Goal: Information Seeking & Learning: Compare options

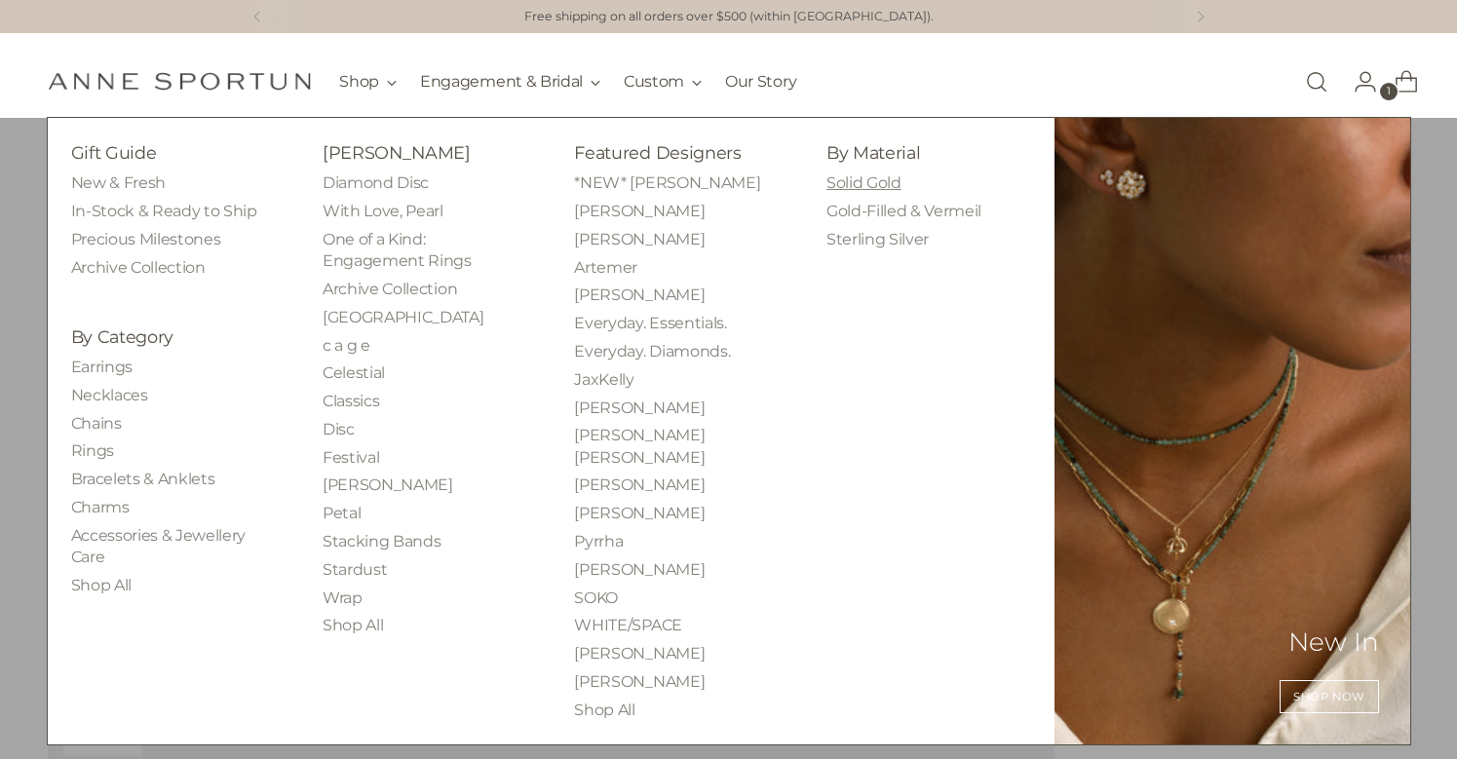
click at [880, 192] on link "Solid Gold" at bounding box center [863, 182] width 75 height 19
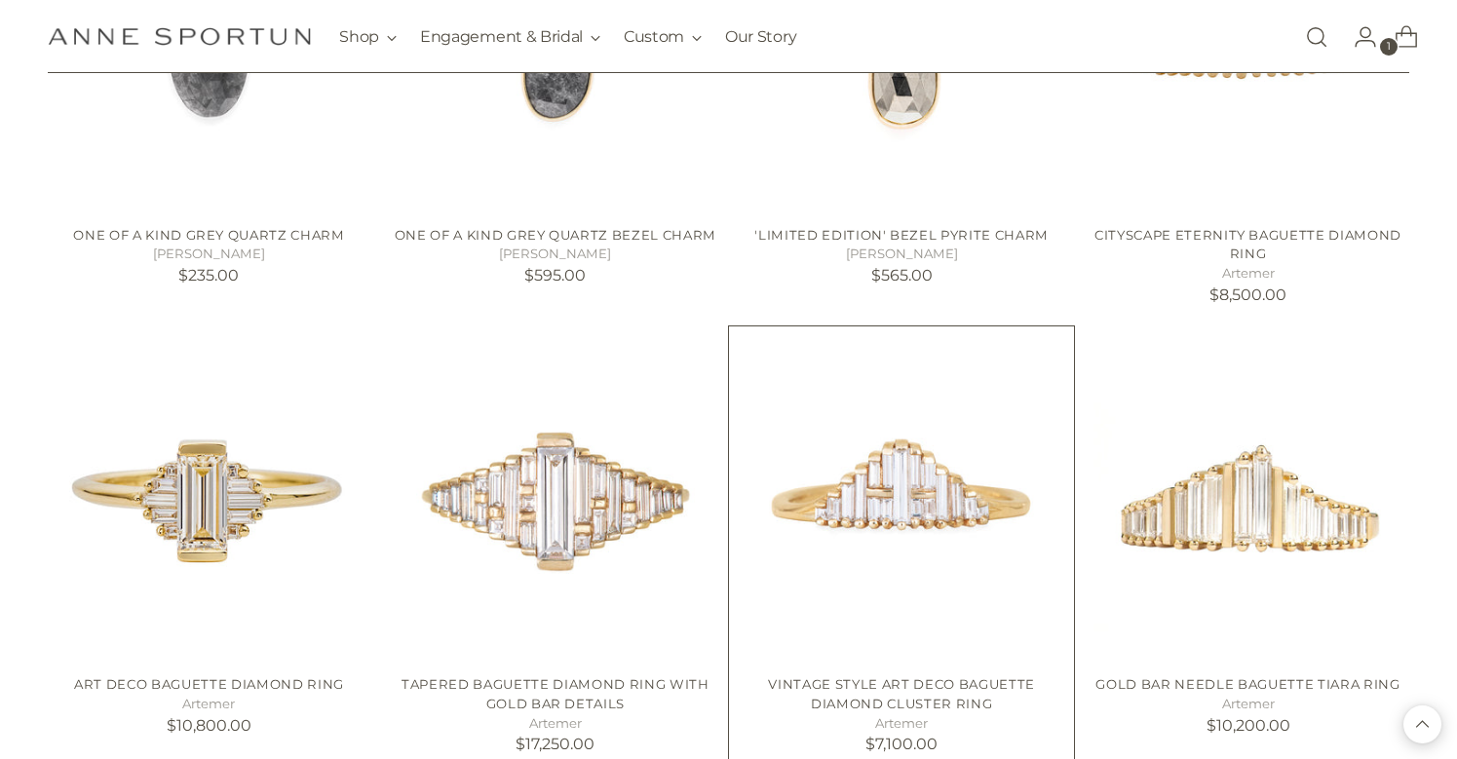
scroll to position [1489, 0]
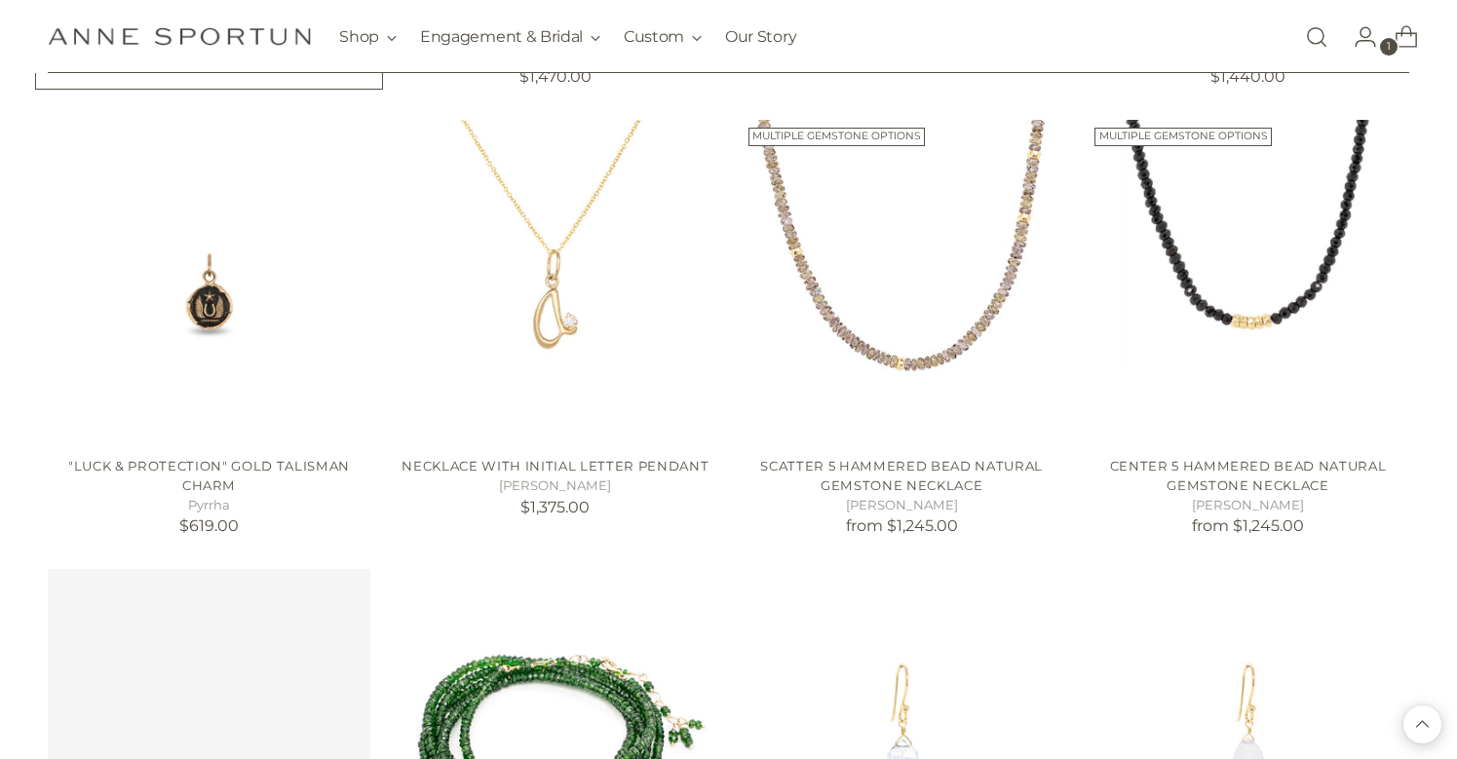
scroll to position [2616, 0]
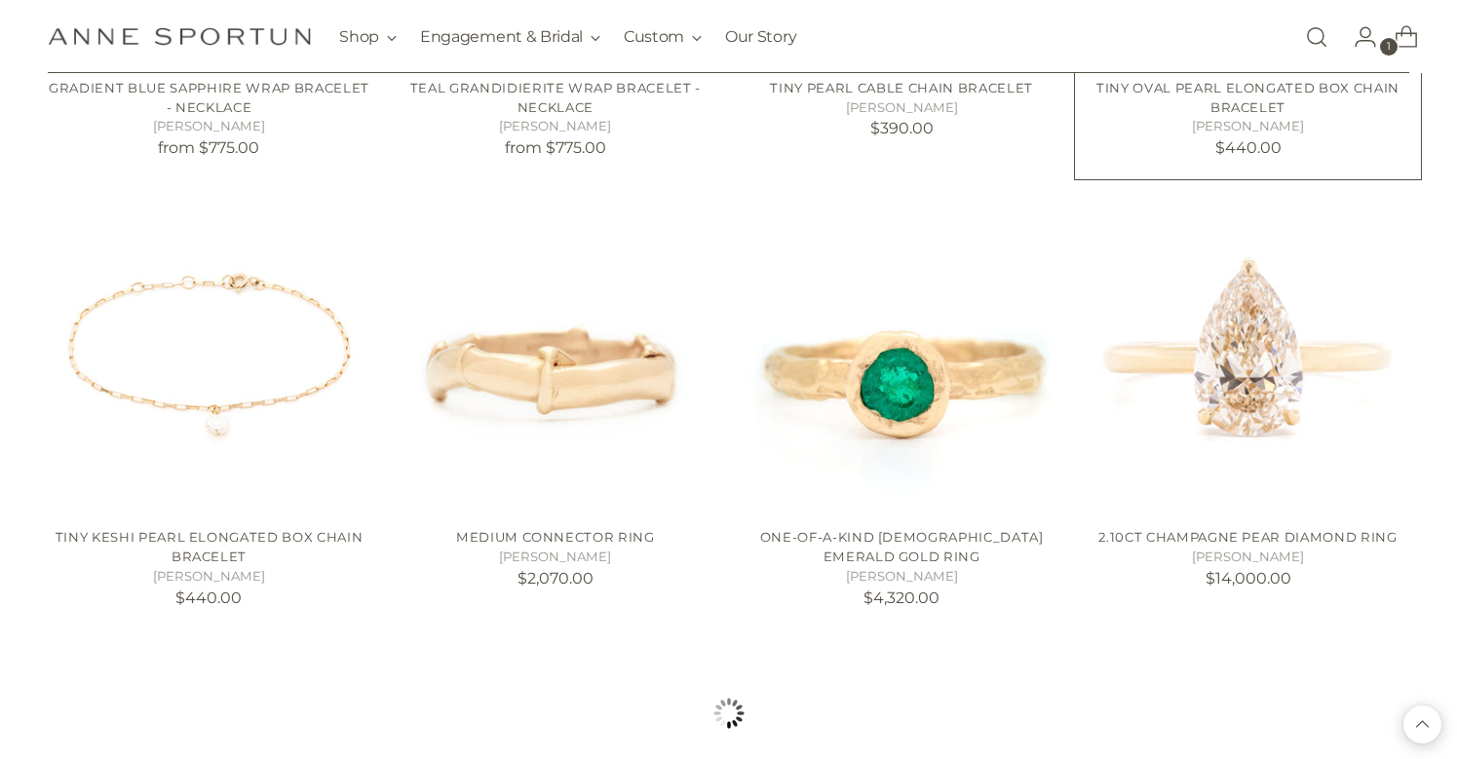
scroll to position [5230, 0]
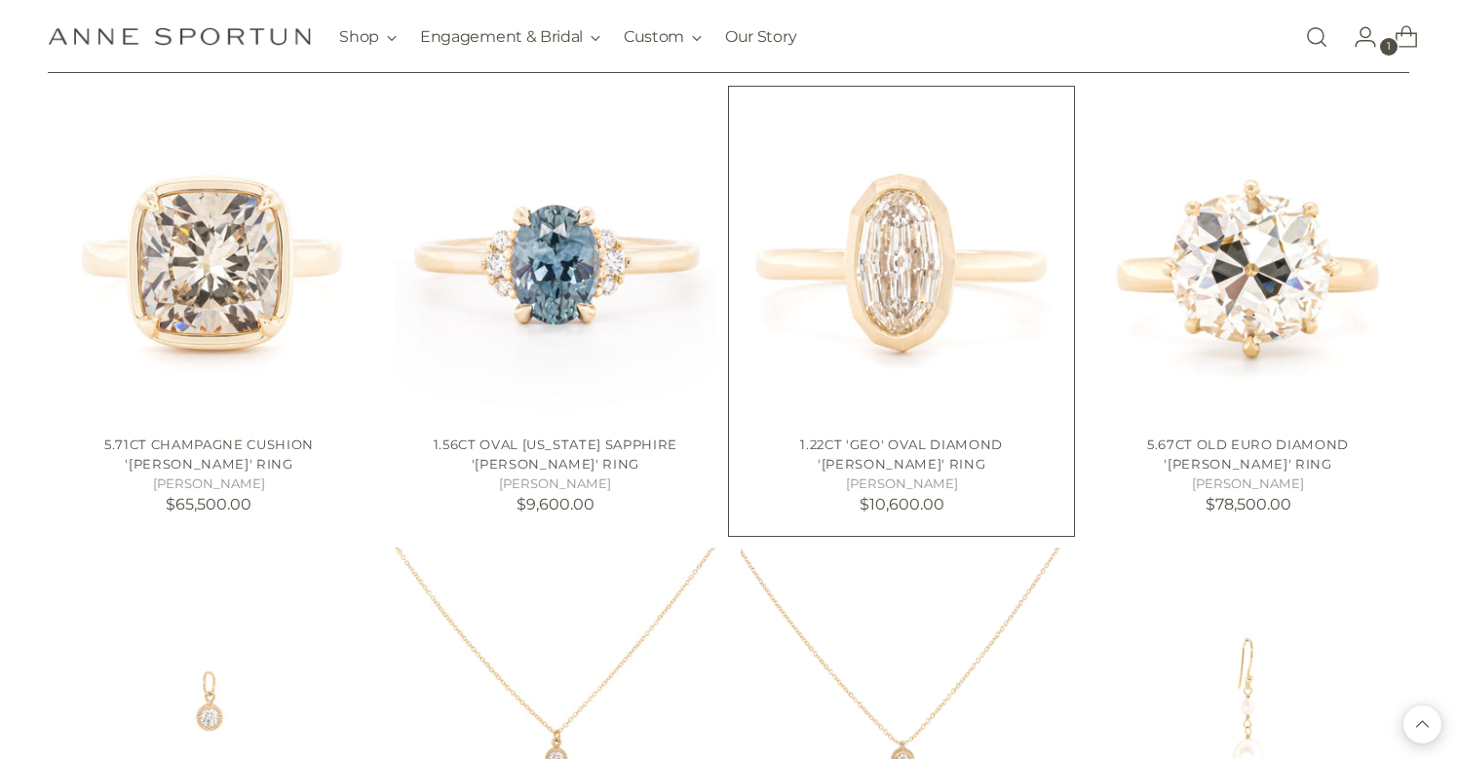
scroll to position [6684, 0]
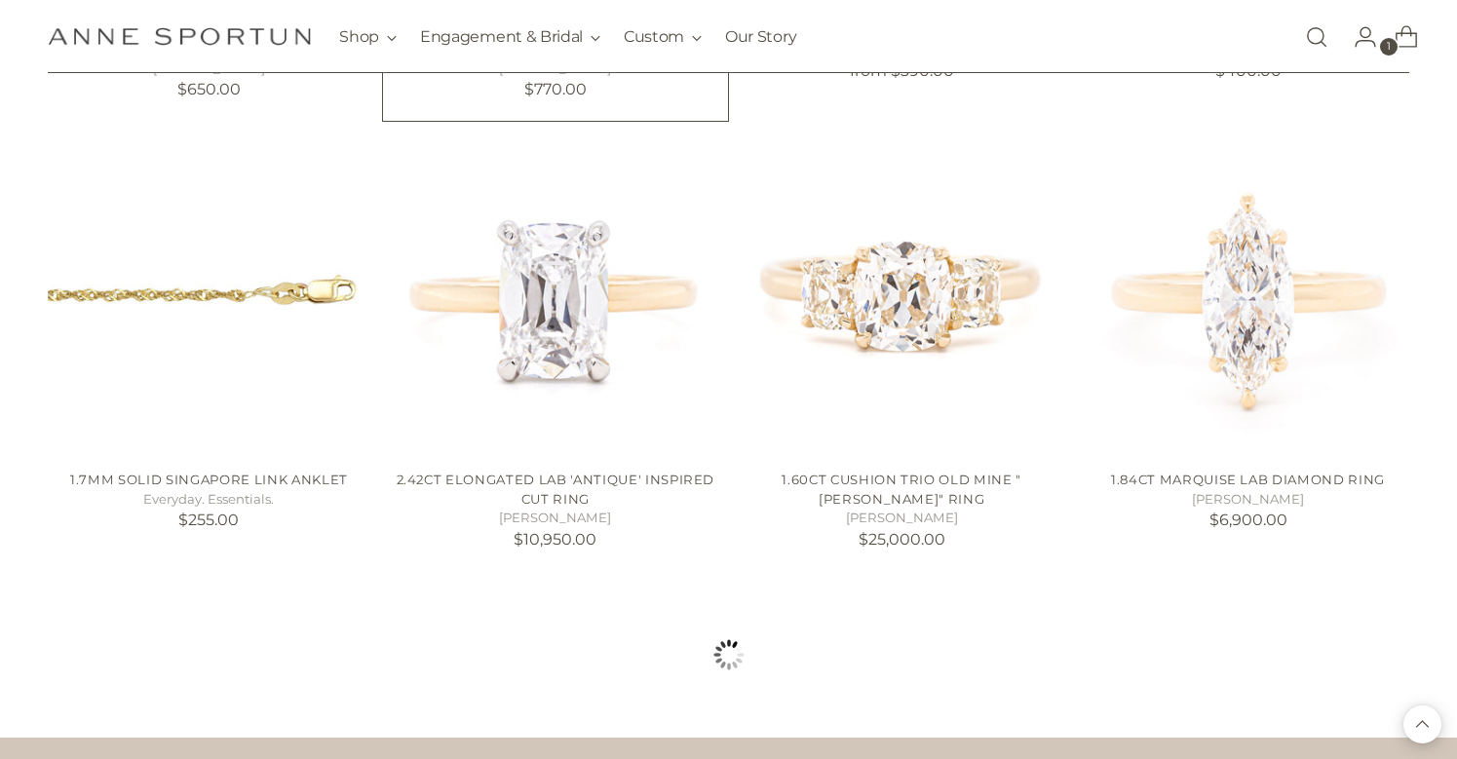
scroll to position [8884, 0]
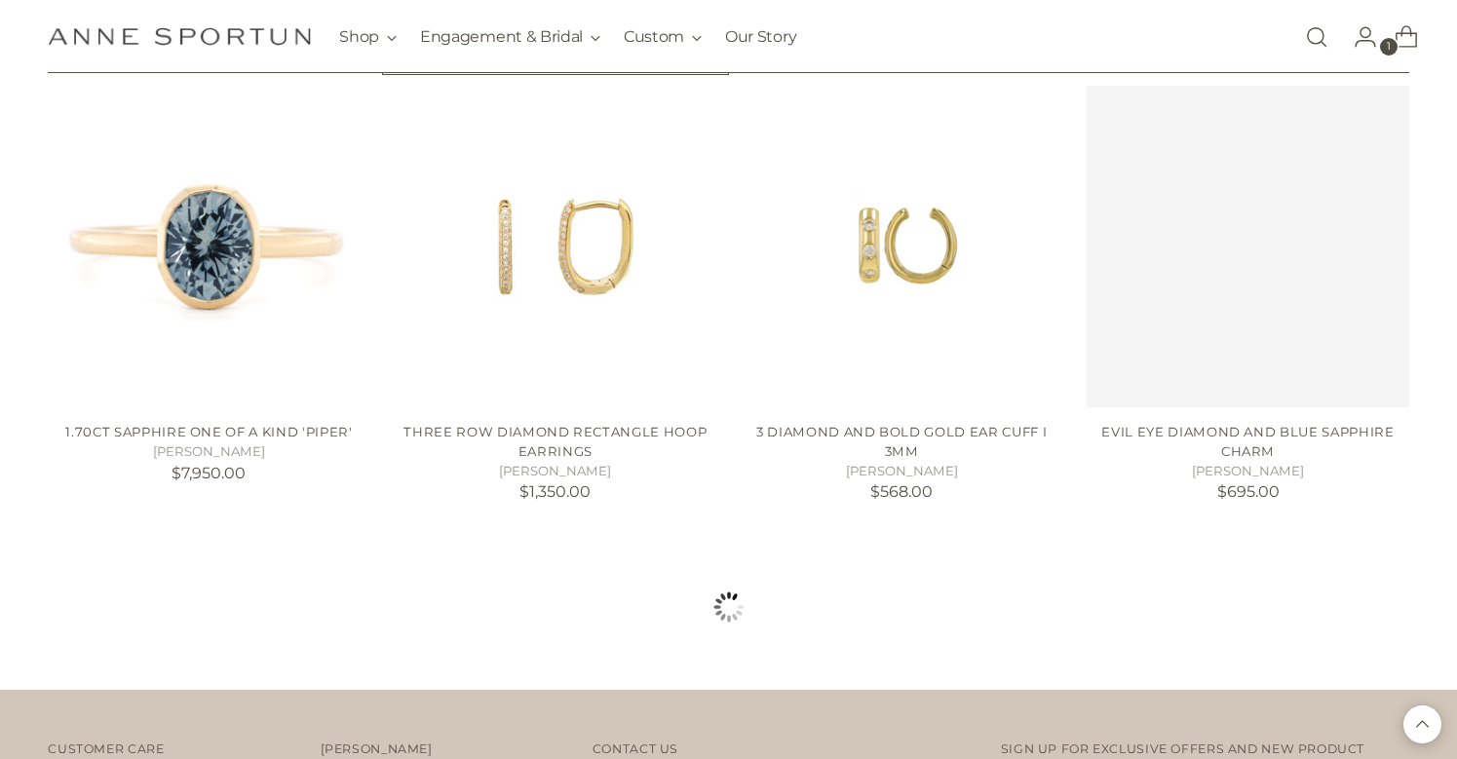
scroll to position [10712, 0]
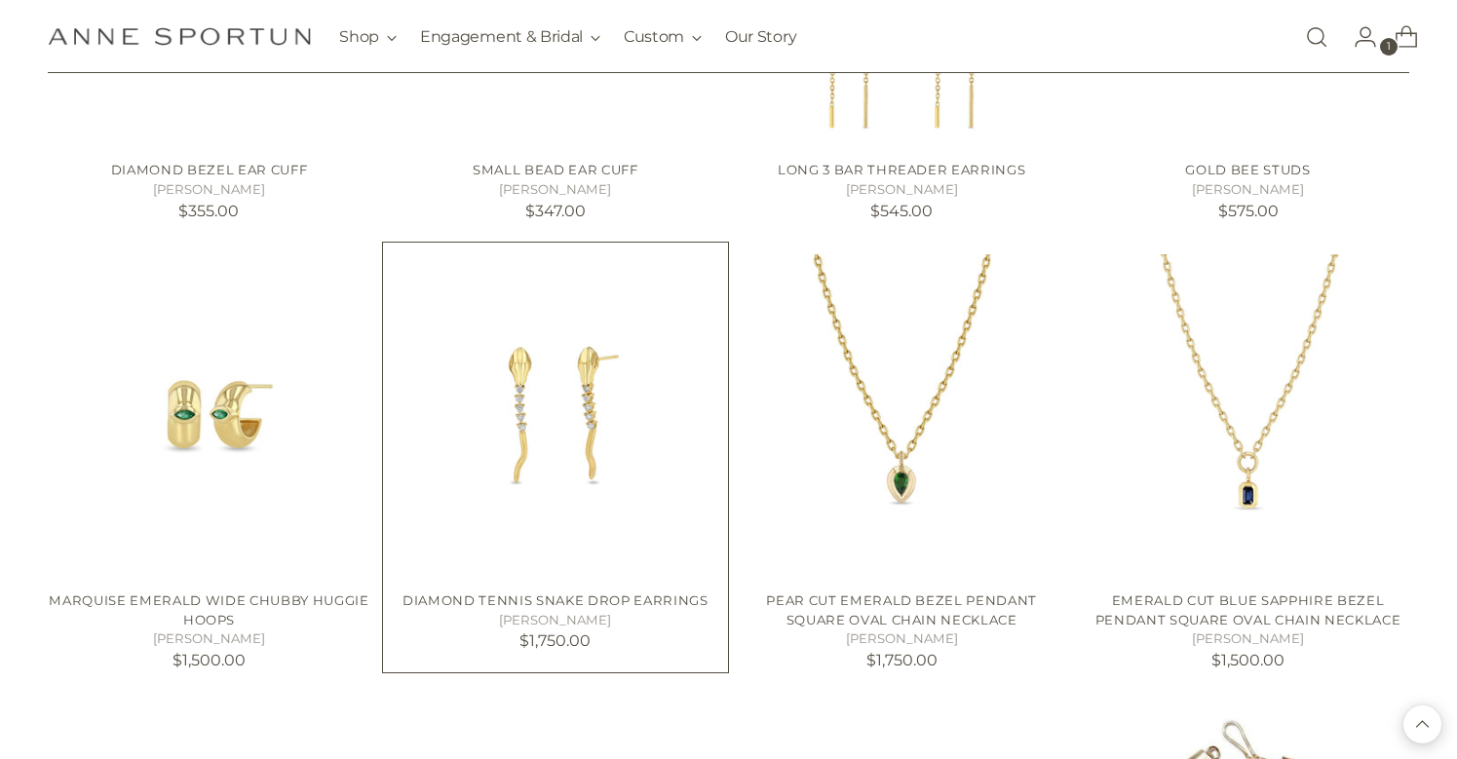
scroll to position [12305, 0]
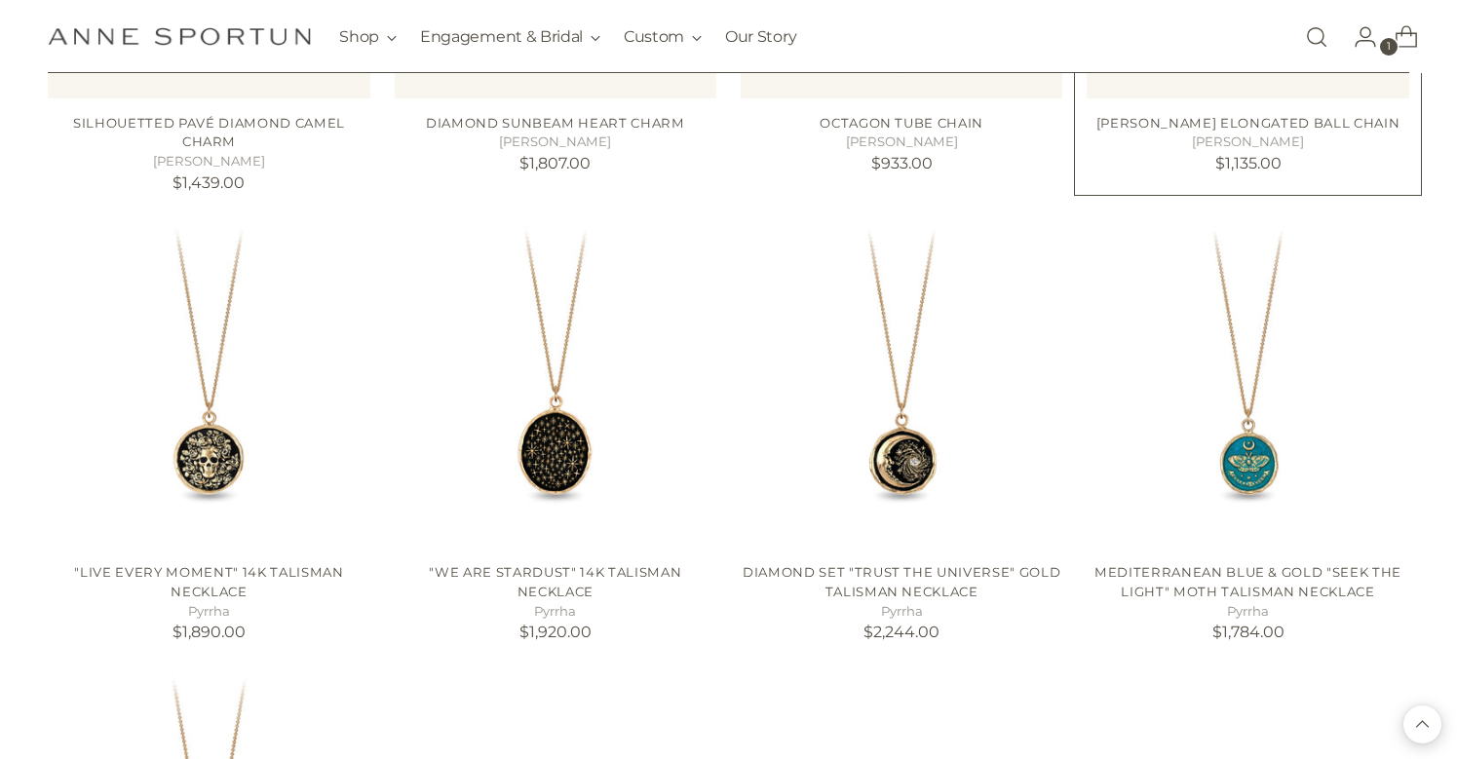
scroll to position [14145, 0]
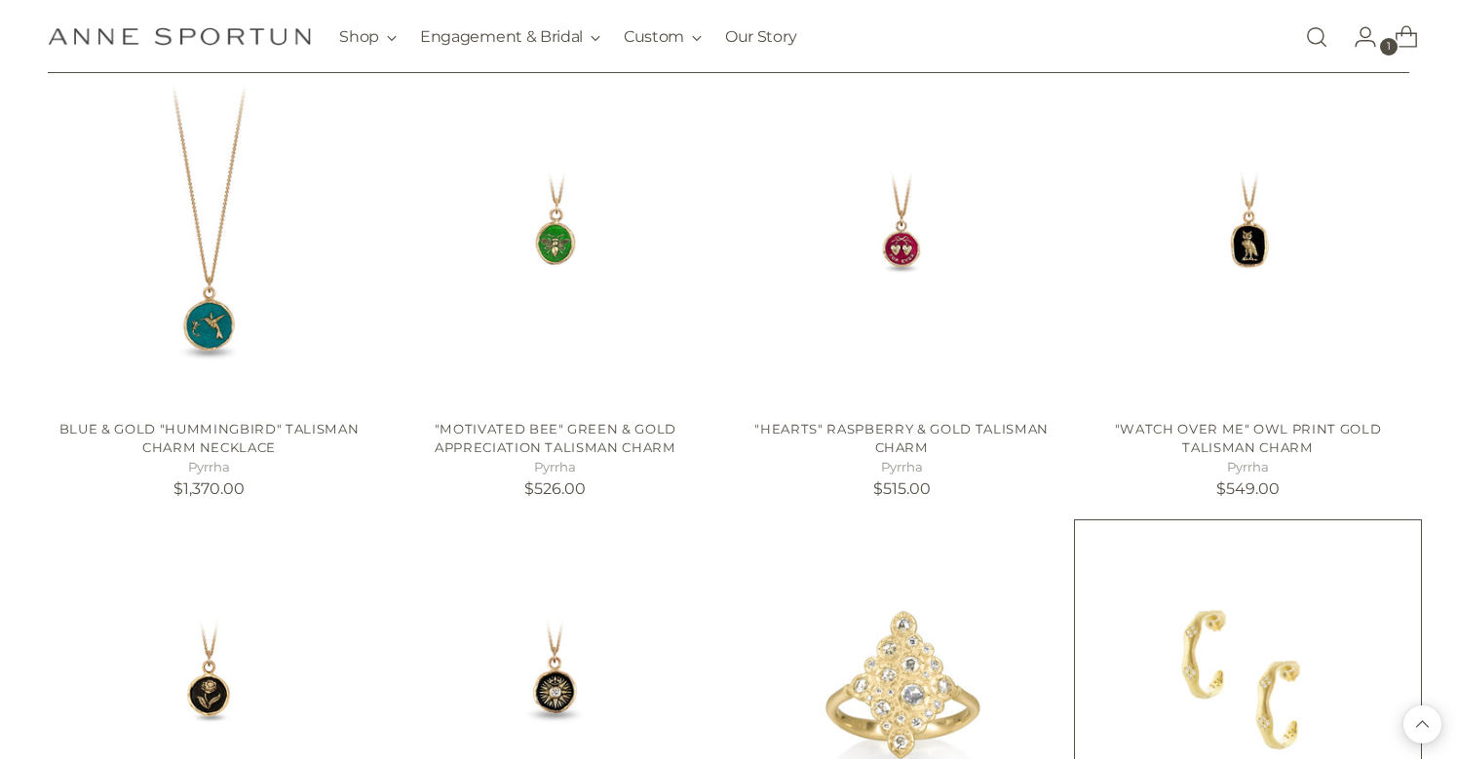
scroll to position [14703, 0]
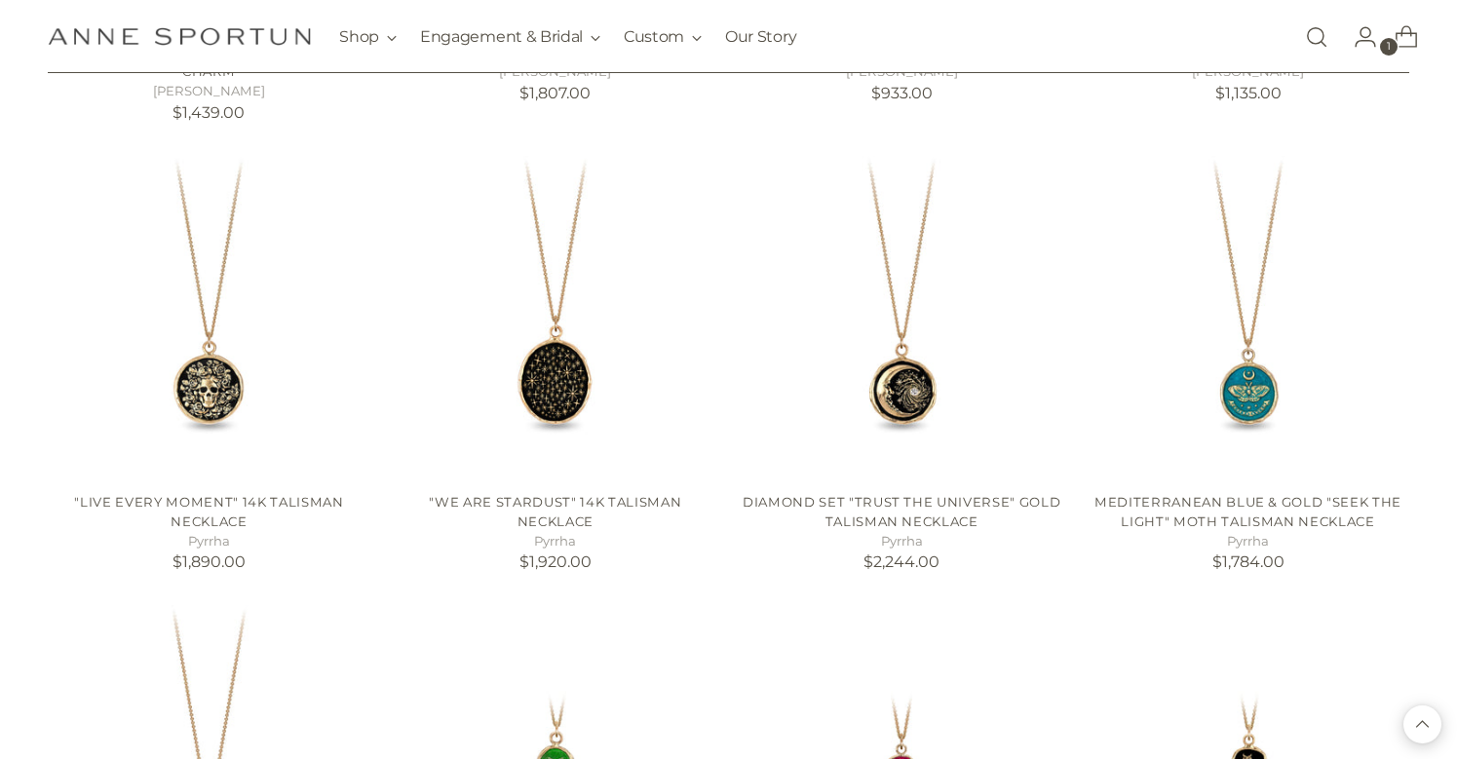
scroll to position [14196, 0]
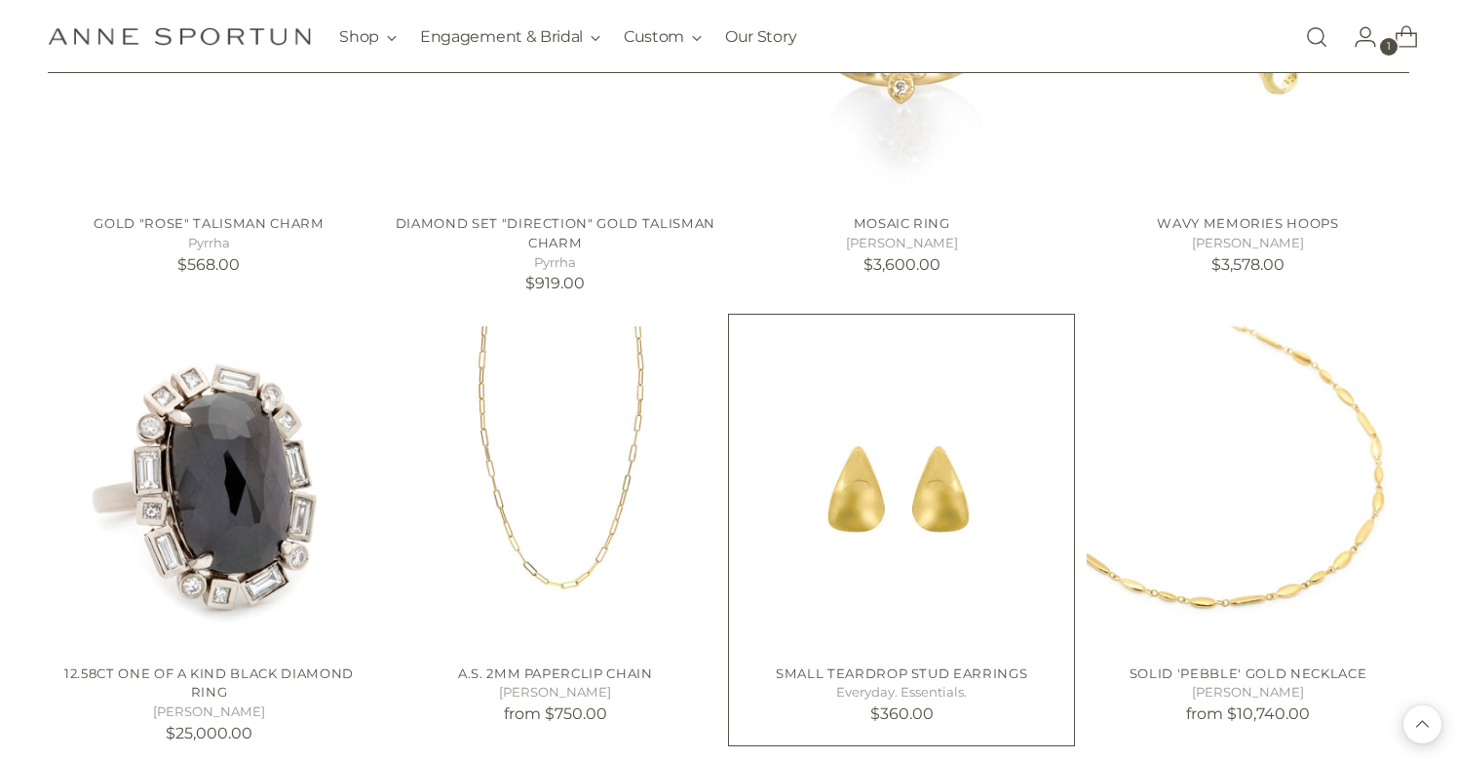
scroll to position [15381, 0]
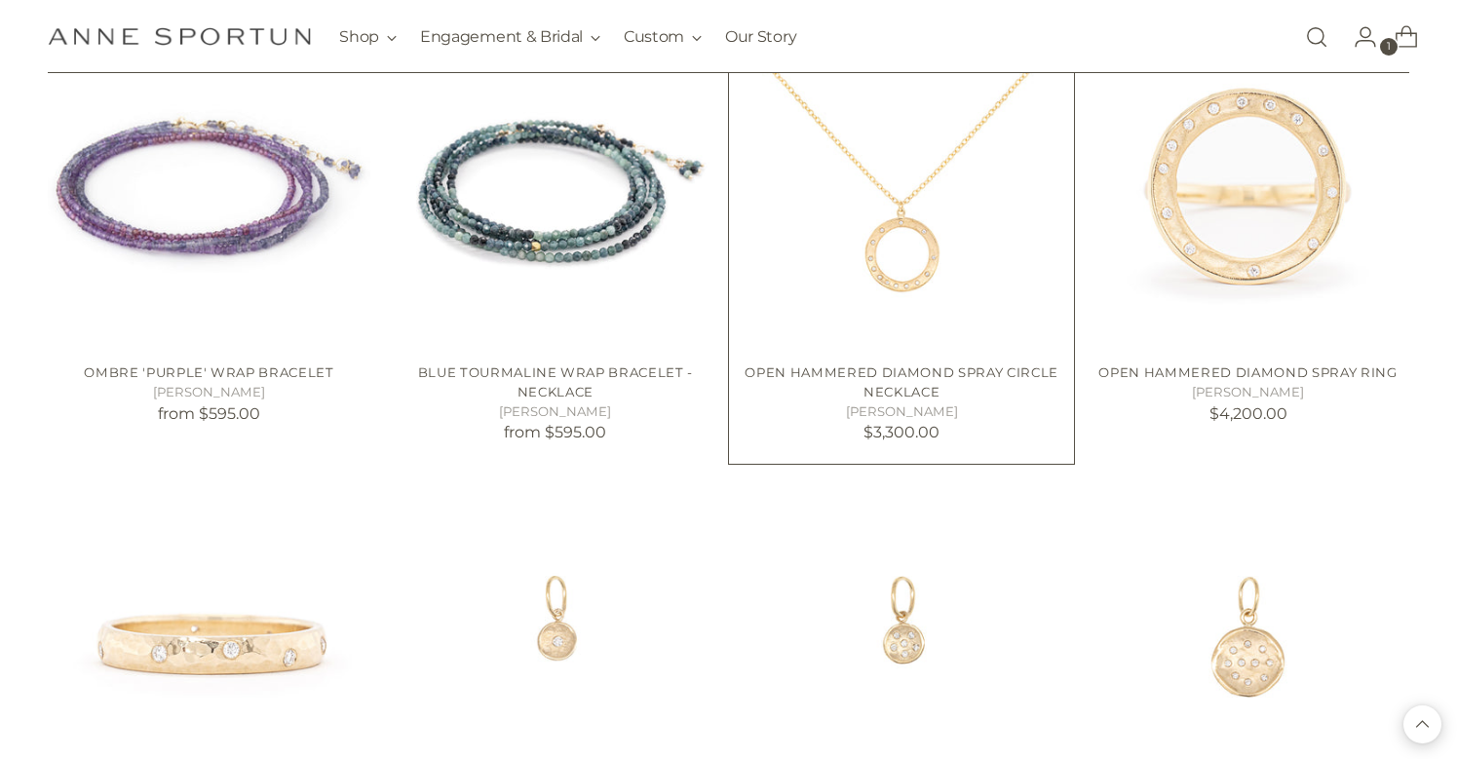
scroll to position [17915, 0]
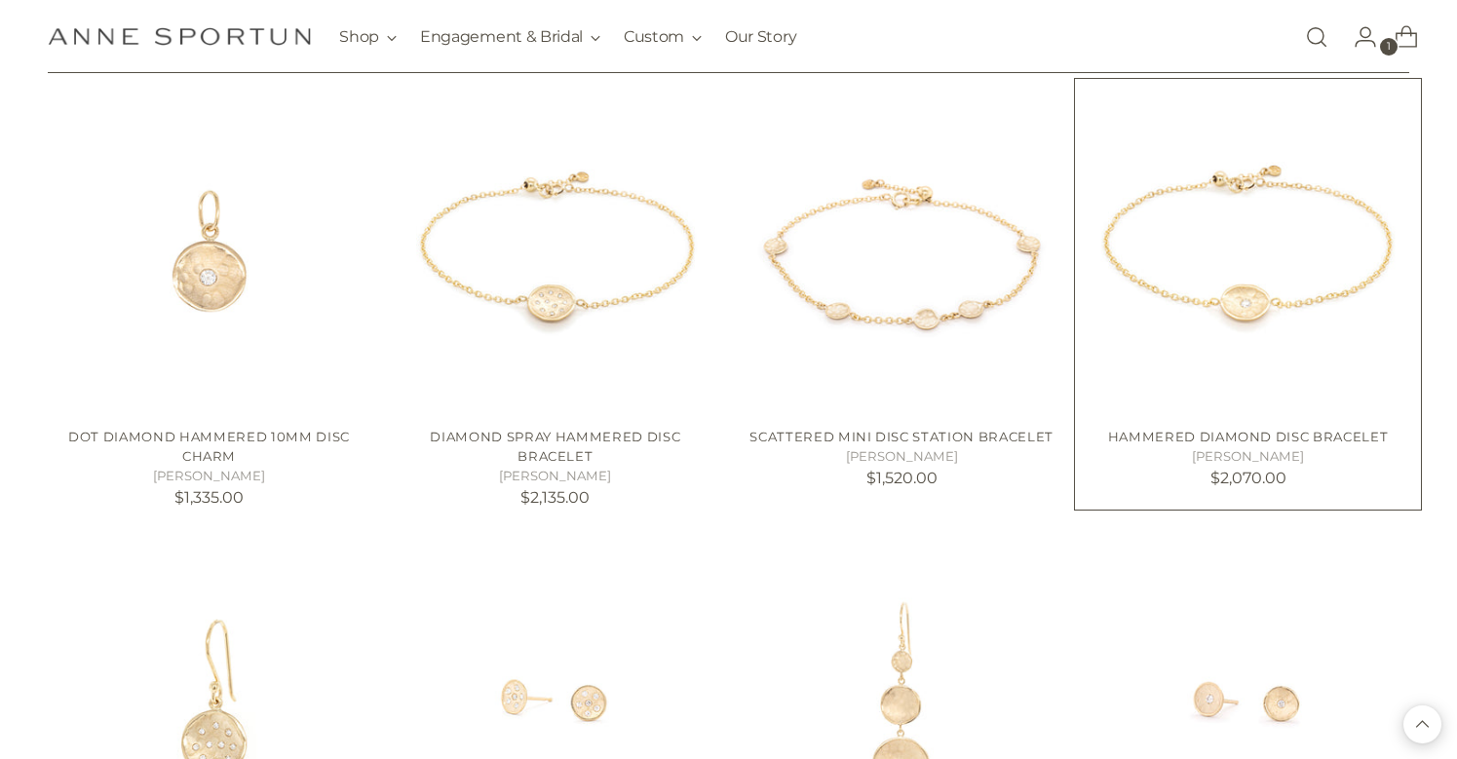
scroll to position [18828, 1]
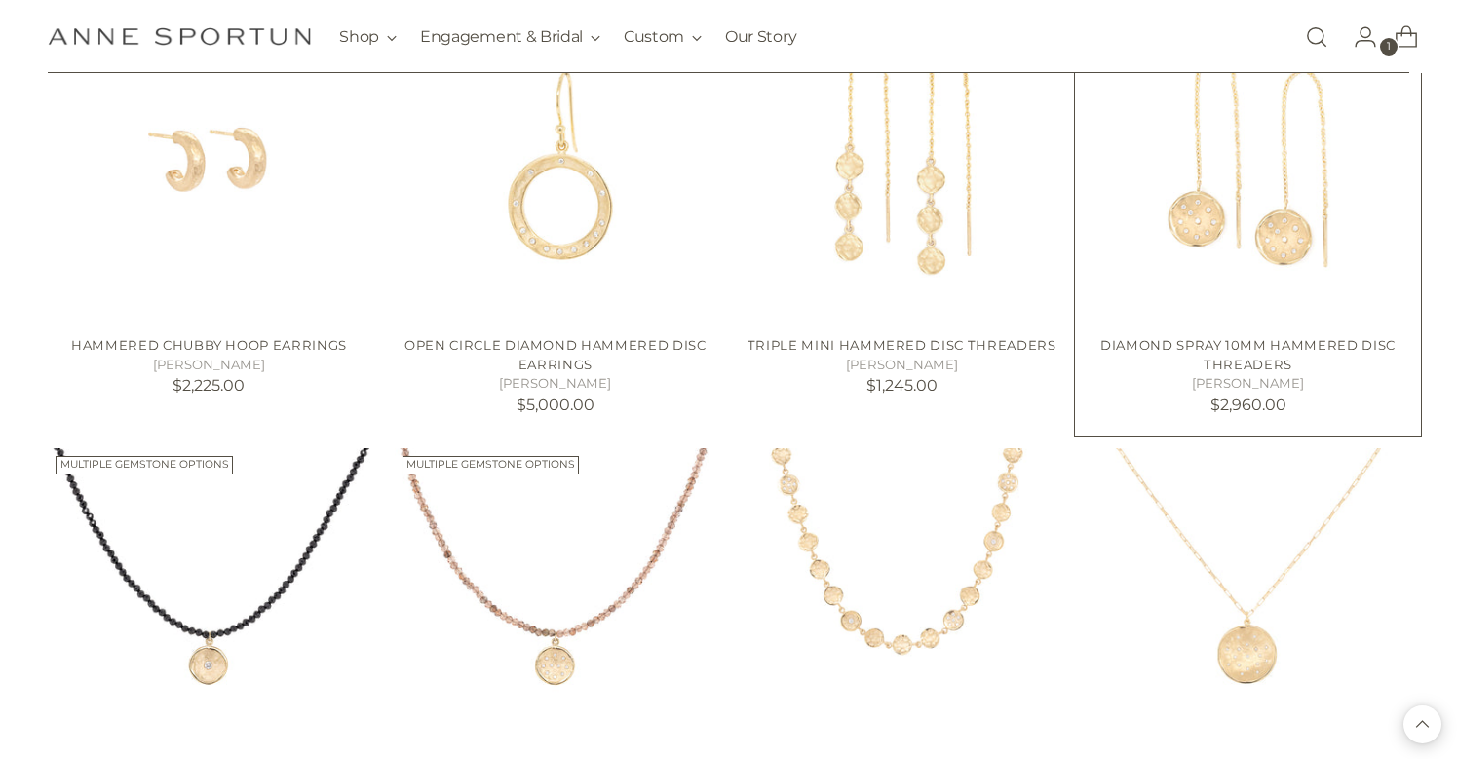
scroll to position [20168, 0]
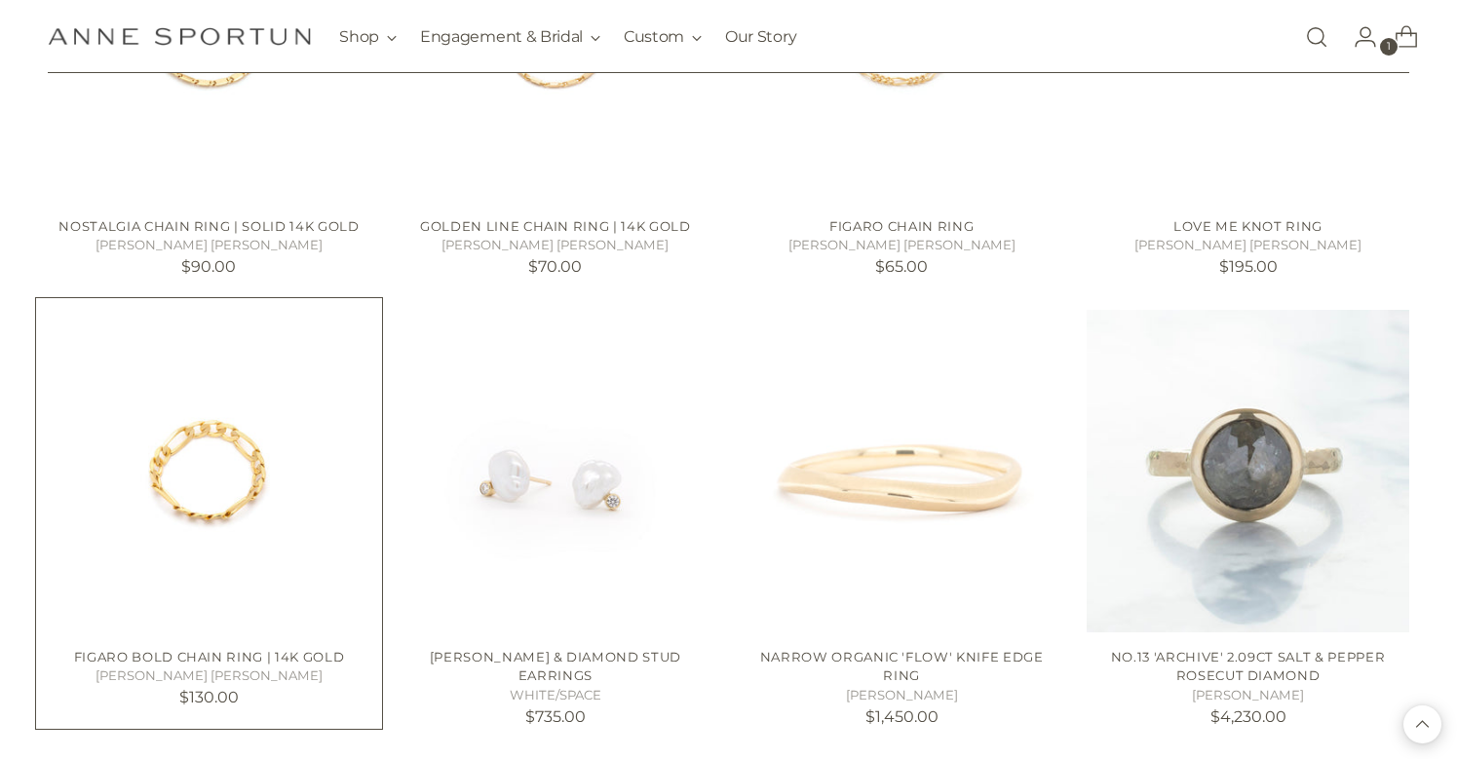
scroll to position [22514, 0]
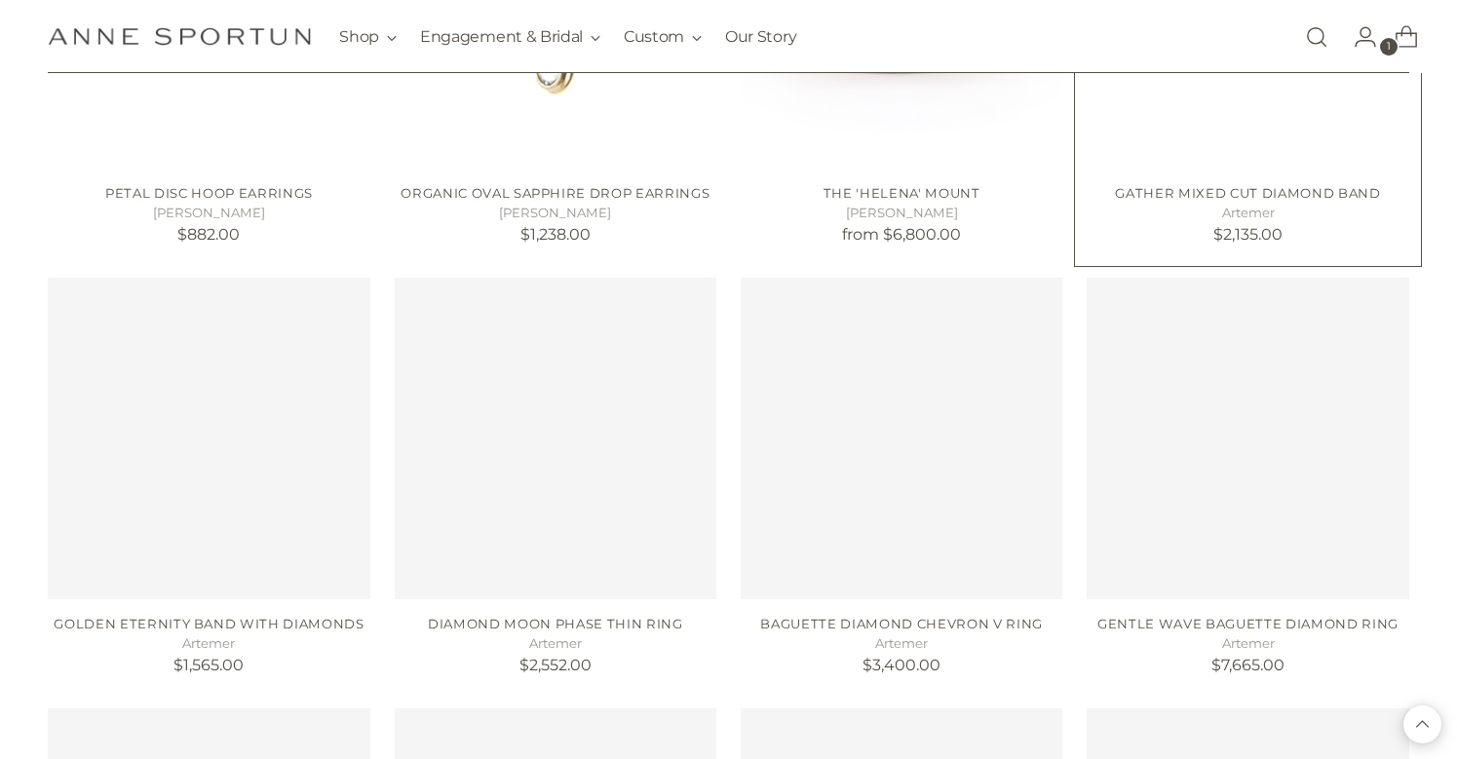
scroll to position [26128, 0]
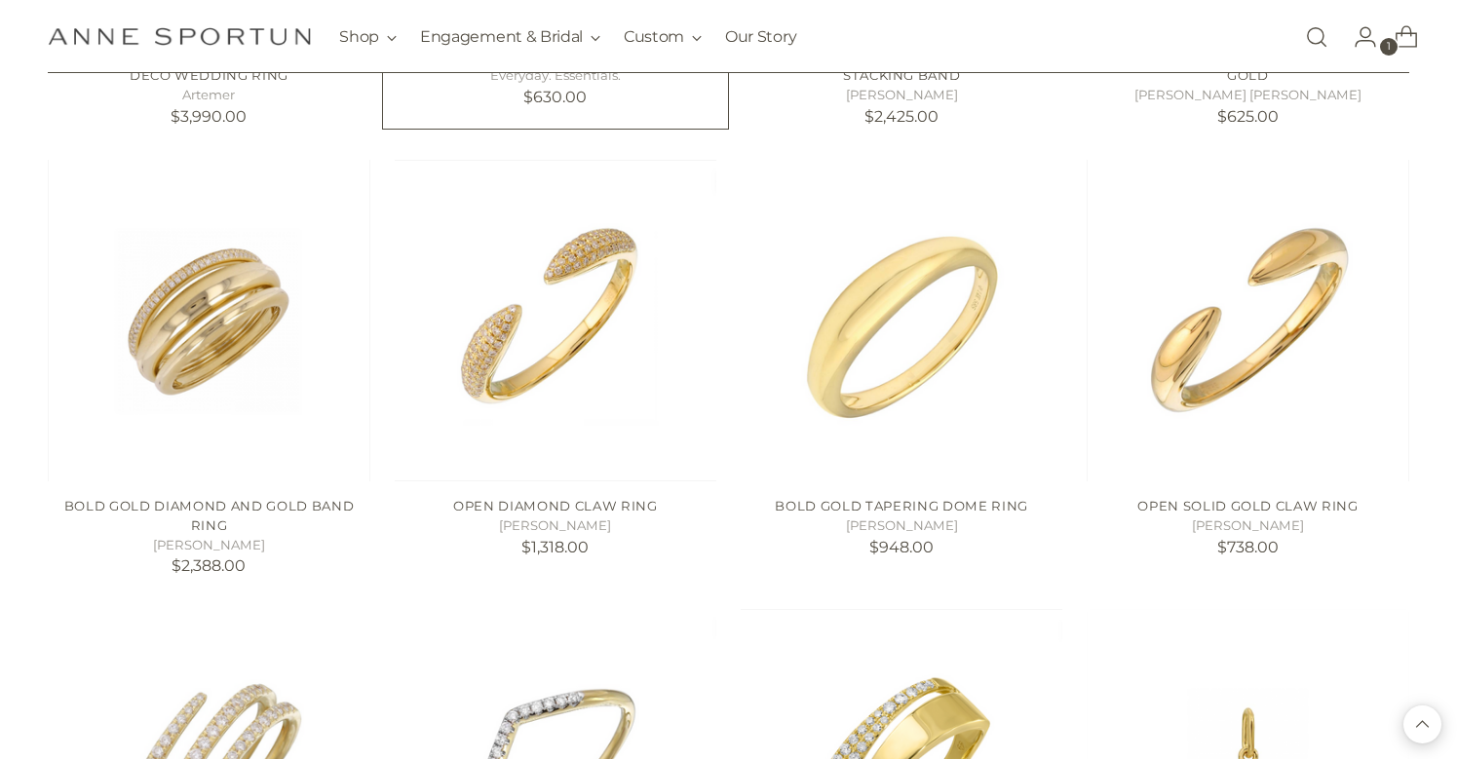
scroll to position [27630, 0]
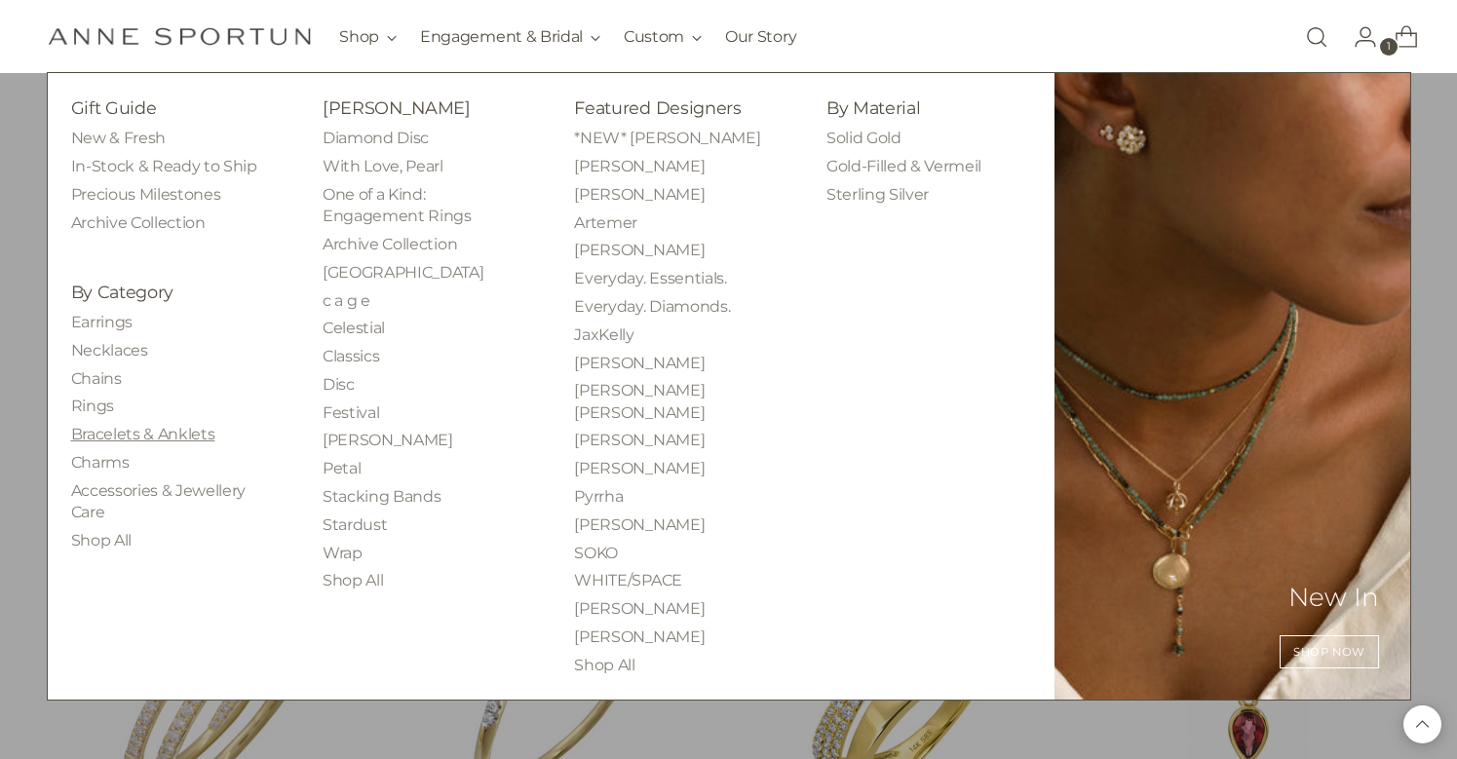
click at [123, 425] on link "Bracelets & Anklets" at bounding box center [143, 434] width 144 height 19
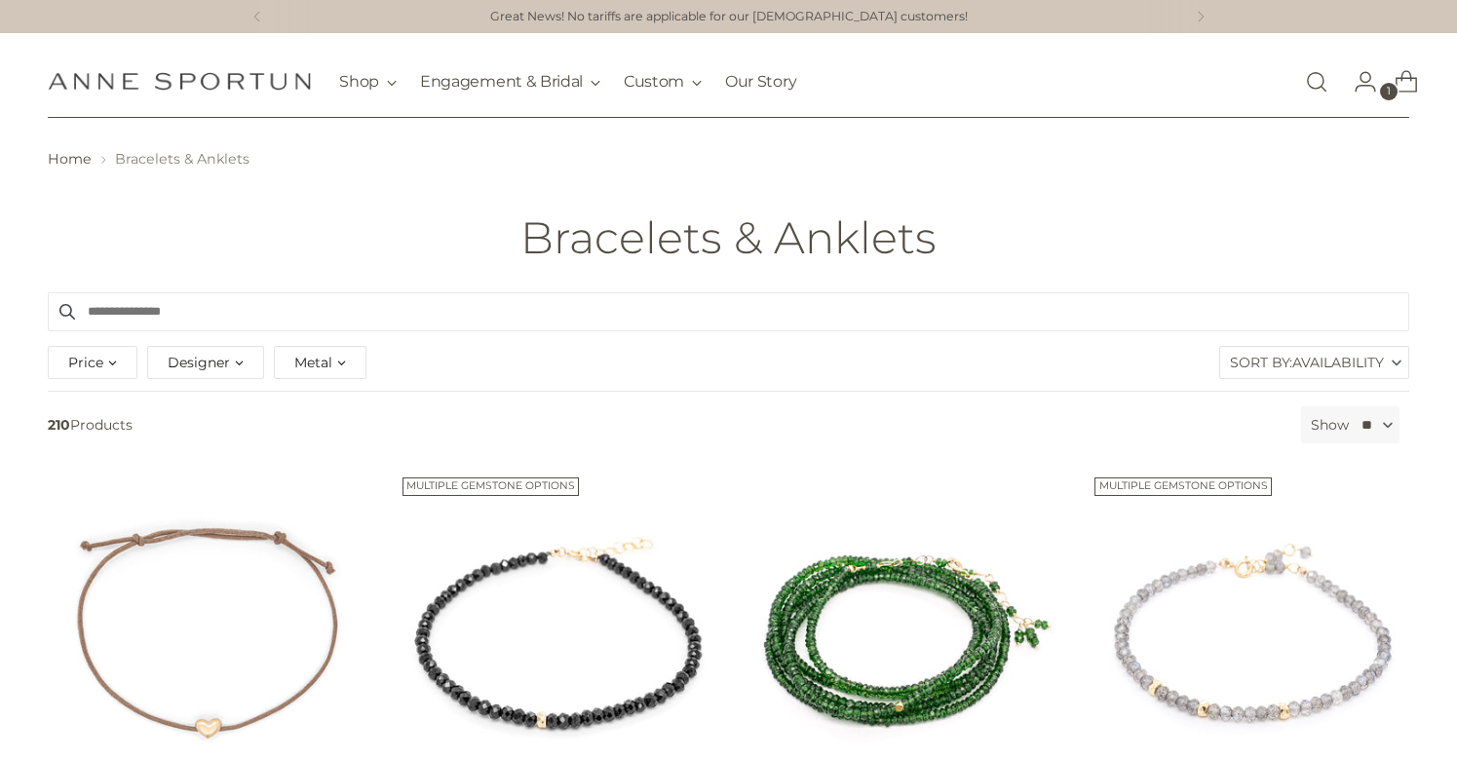
click at [324, 364] on span "Metal" at bounding box center [313, 362] width 38 height 21
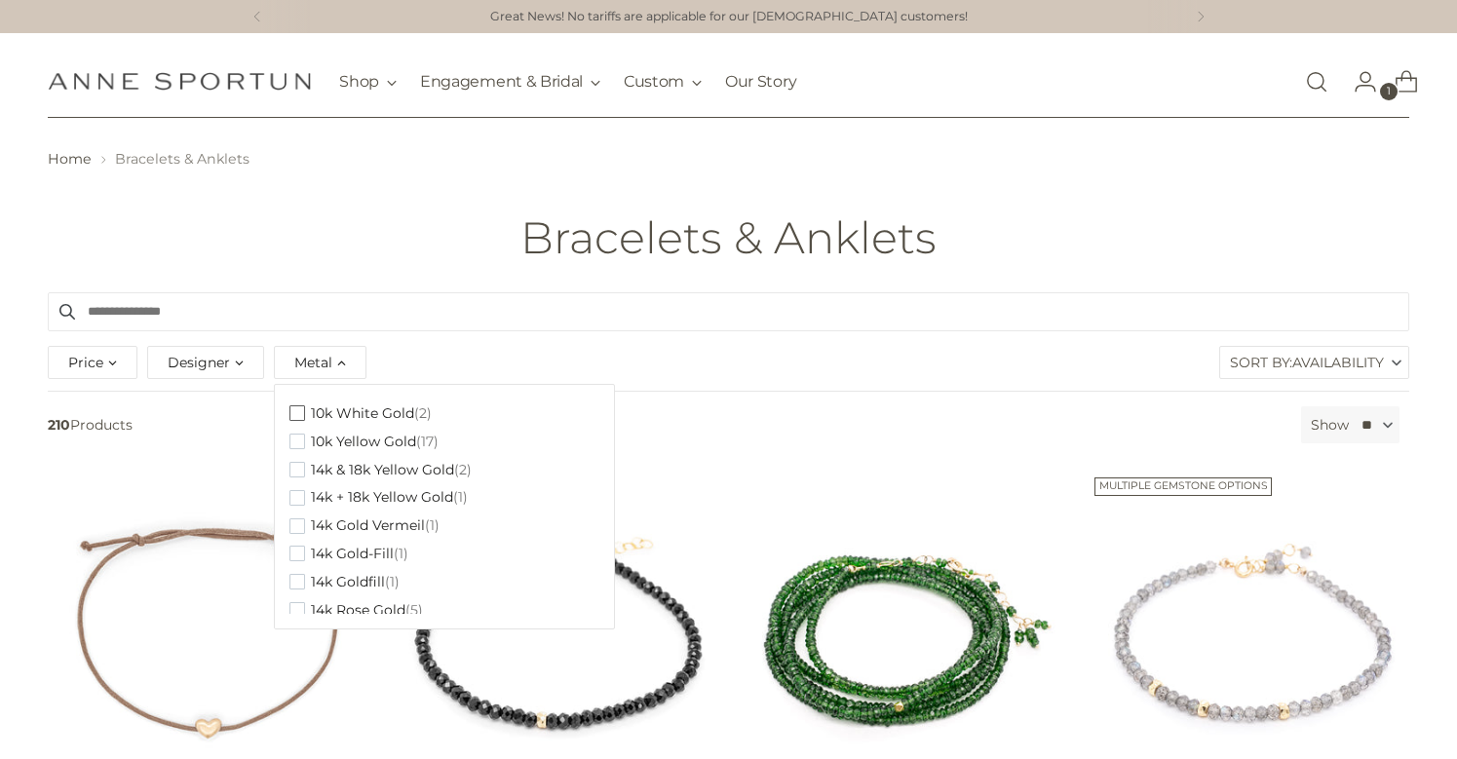
click at [297, 418] on span "button" at bounding box center [297, 413] width 16 height 16
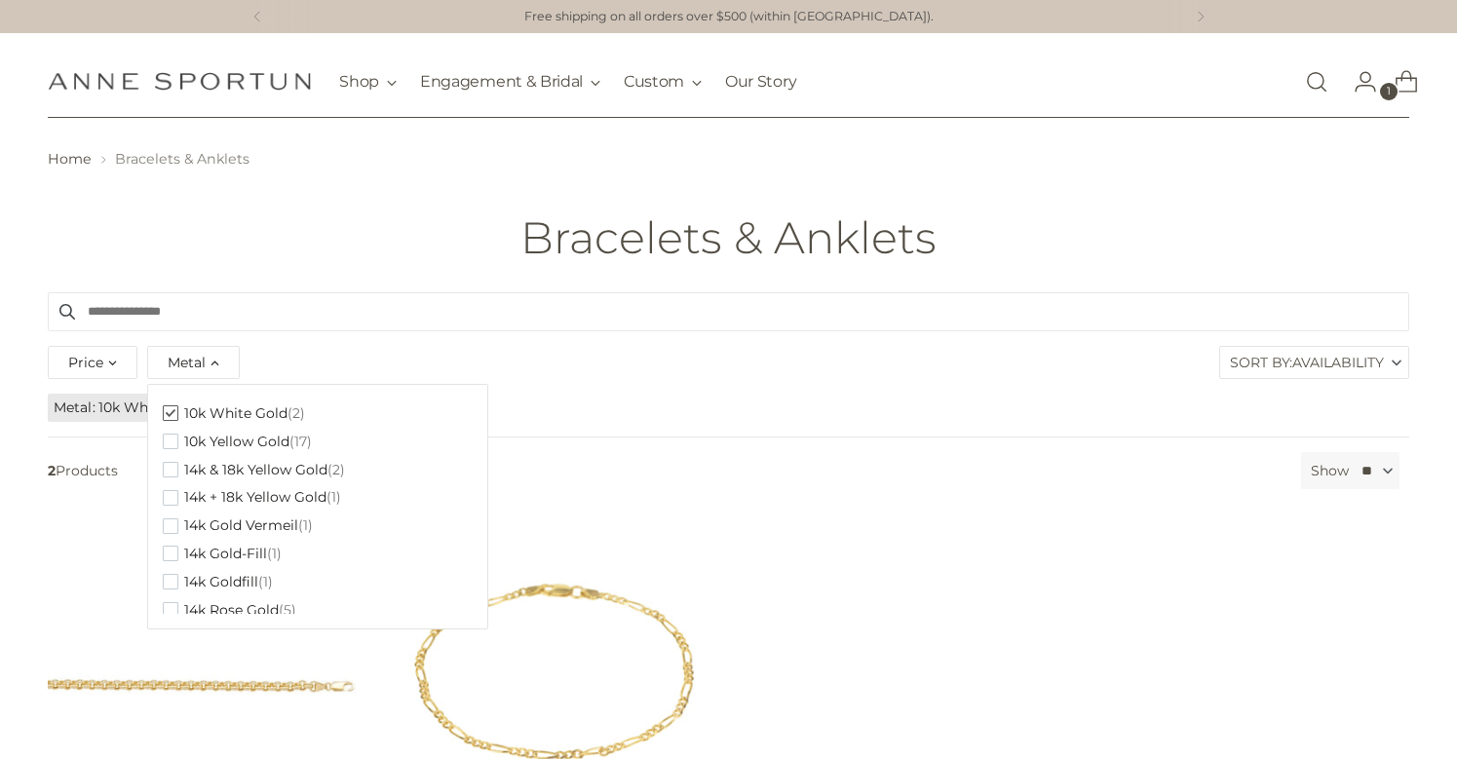
click at [150, 413] on div "10k White Gold (2) 10k Yellow Gold (17) 14k & 18k Yellow Gold (2) 14k + 18k Yel…" at bounding box center [317, 507] width 341 height 246
click at [166, 412] on span "button" at bounding box center [171, 413] width 16 height 16
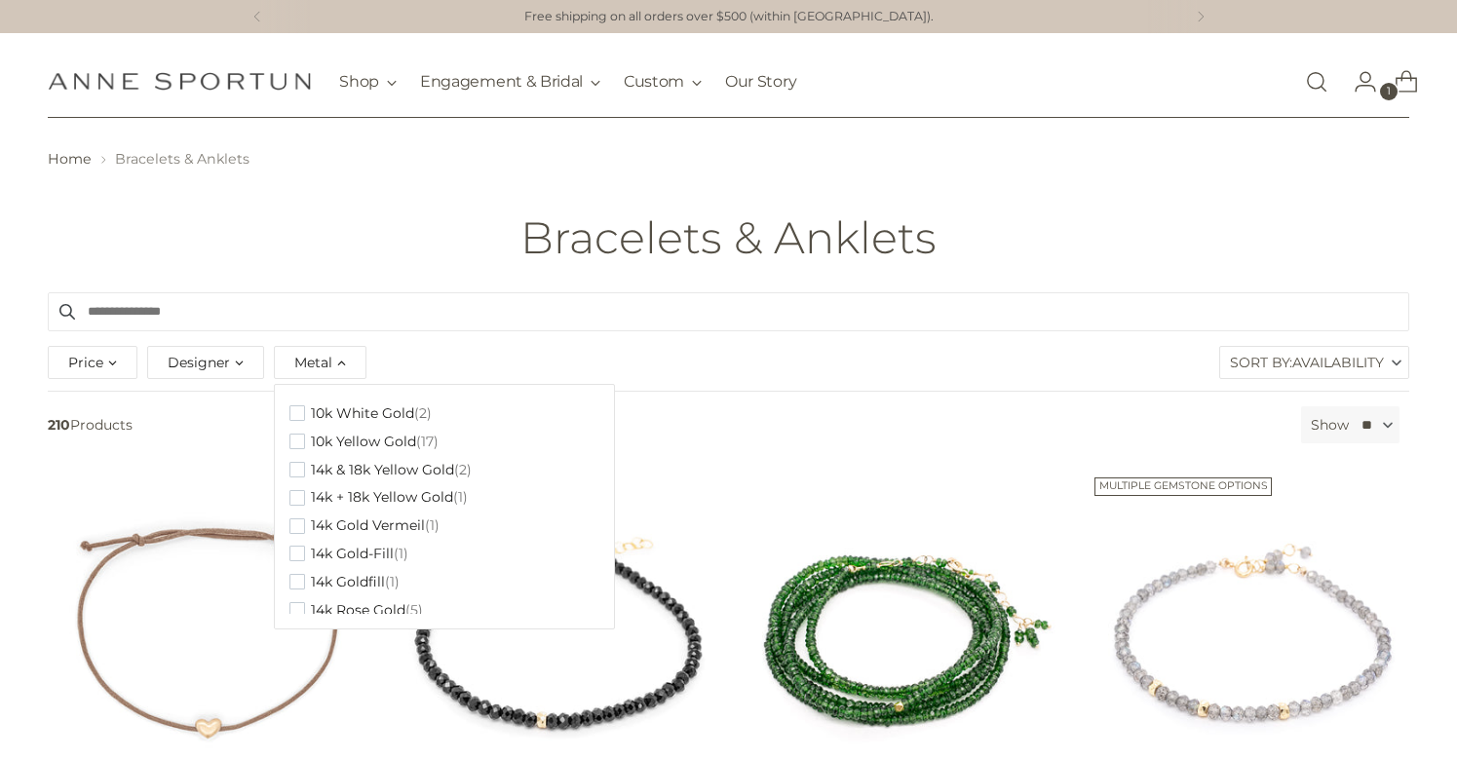
click at [166, 412] on span "210 Products" at bounding box center [666, 424] width 1252 height 37
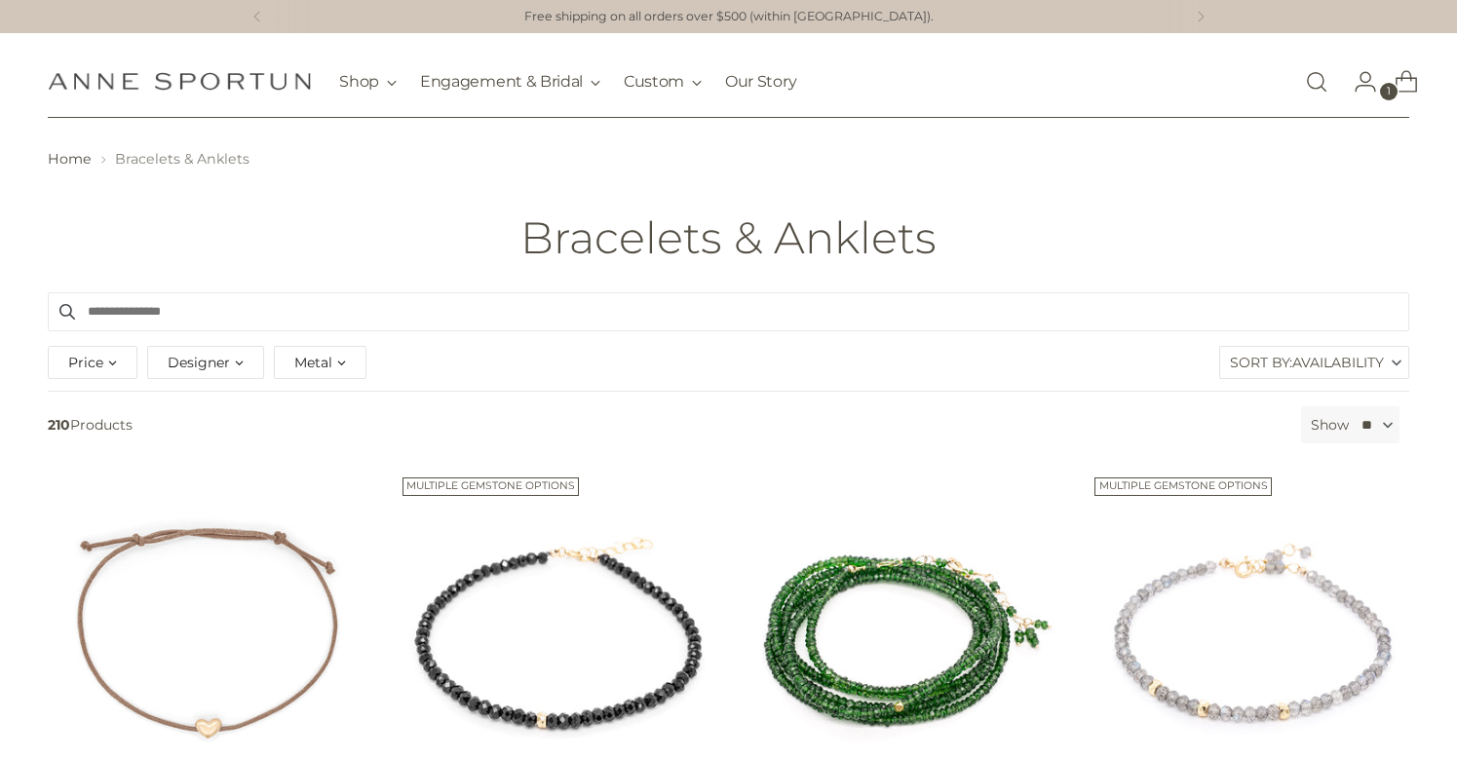
click at [331, 352] on span "Metal" at bounding box center [313, 362] width 38 height 21
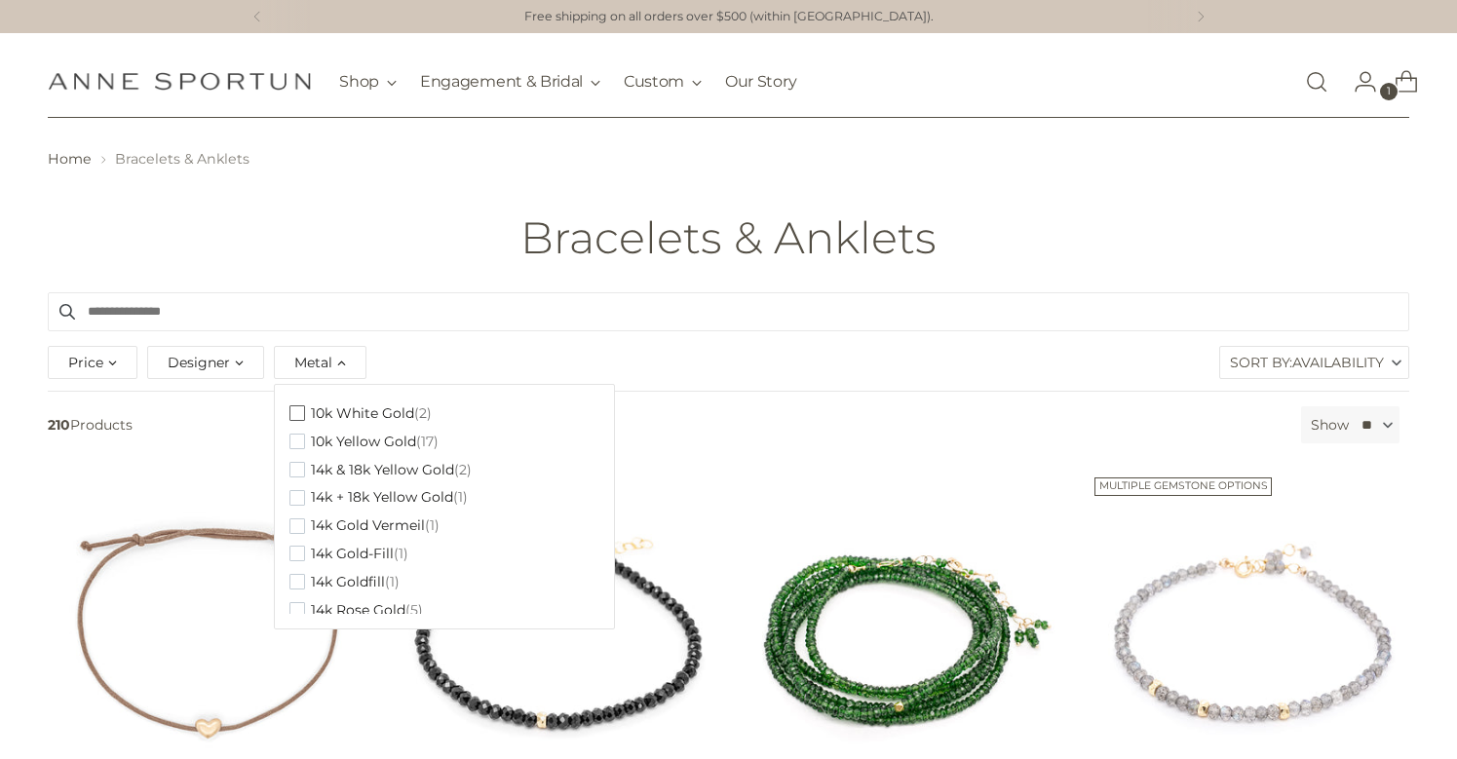
click at [291, 406] on span "button" at bounding box center [297, 413] width 16 height 16
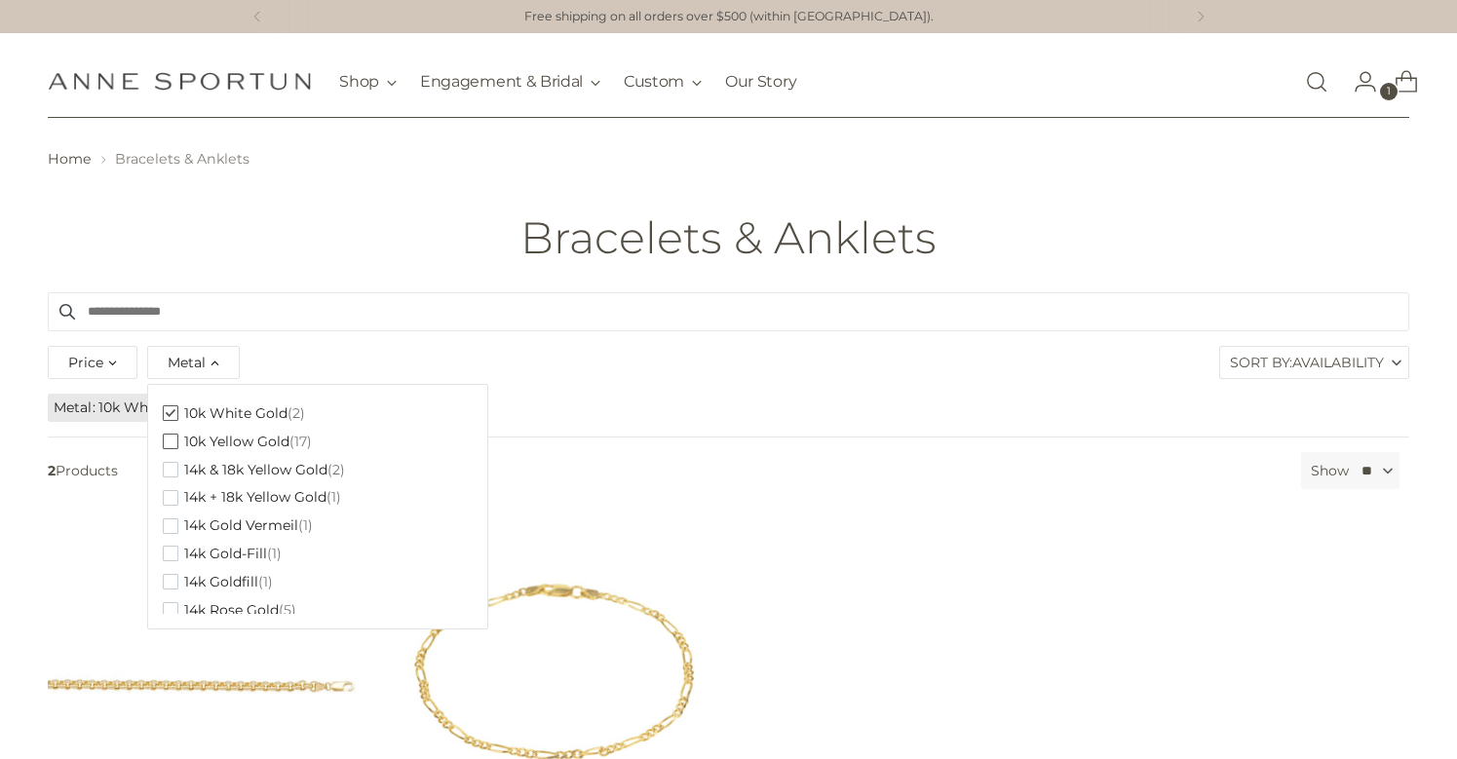
click at [173, 441] on span "button" at bounding box center [171, 442] width 16 height 16
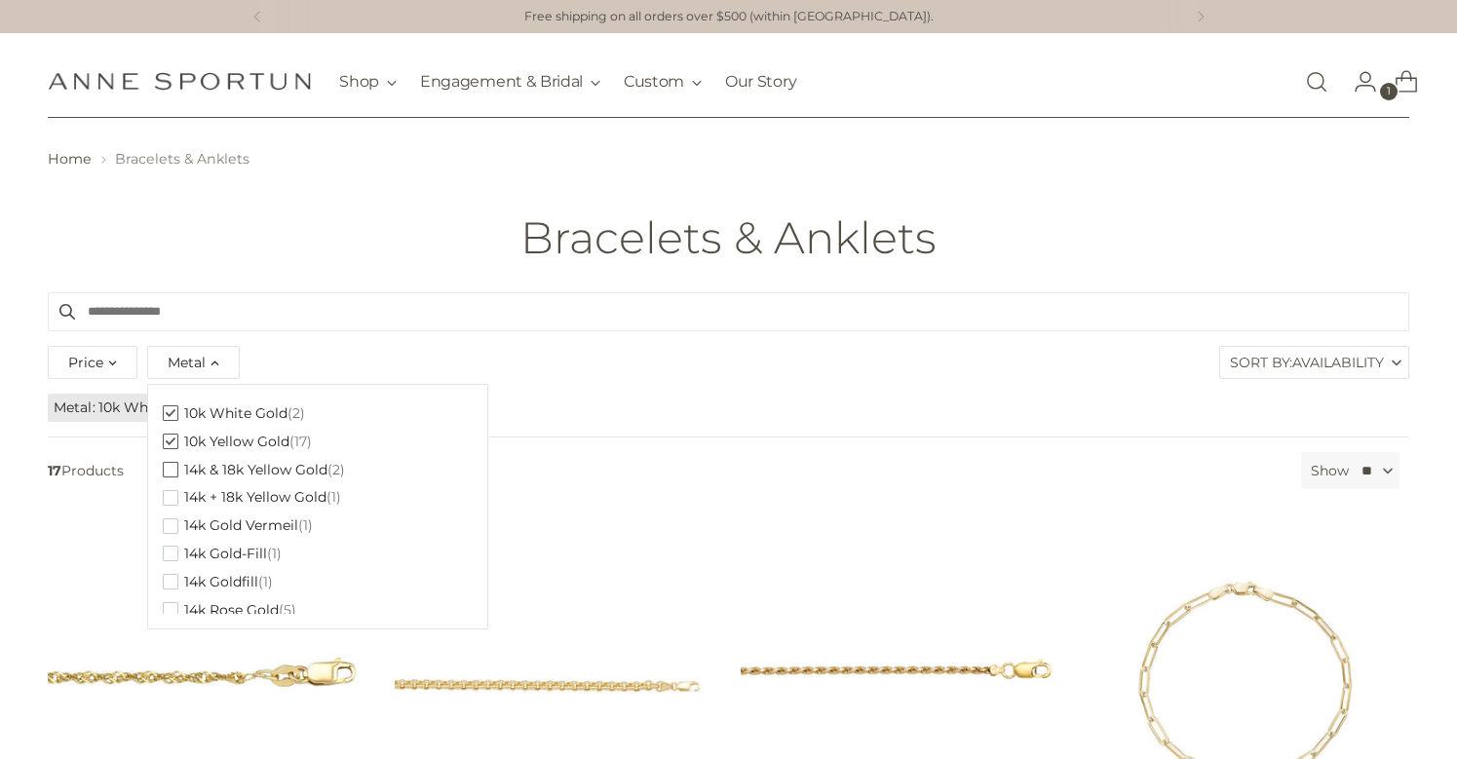
click at [169, 472] on span "button" at bounding box center [171, 470] width 16 height 16
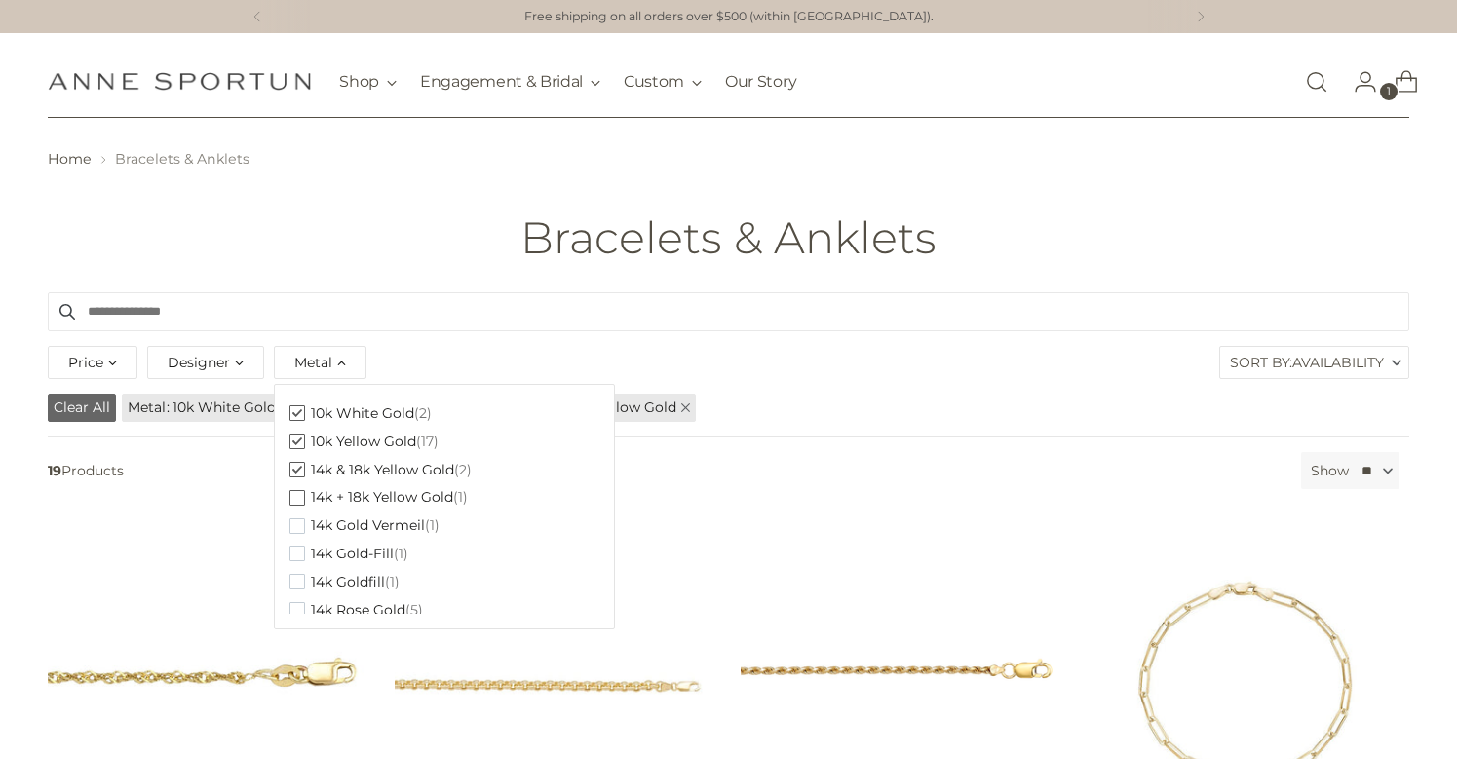
click at [298, 495] on span "button" at bounding box center [297, 498] width 16 height 16
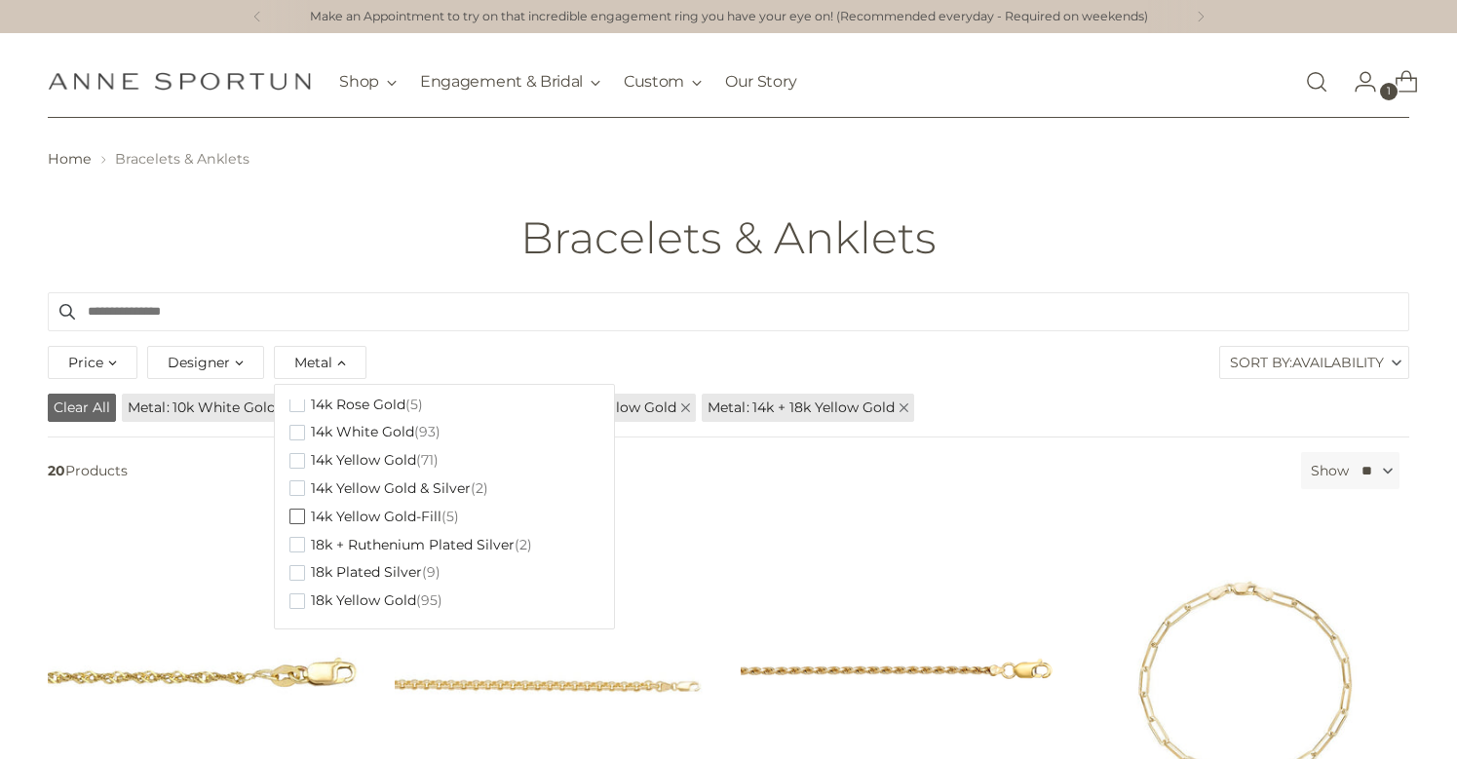
scroll to position [214, 0]
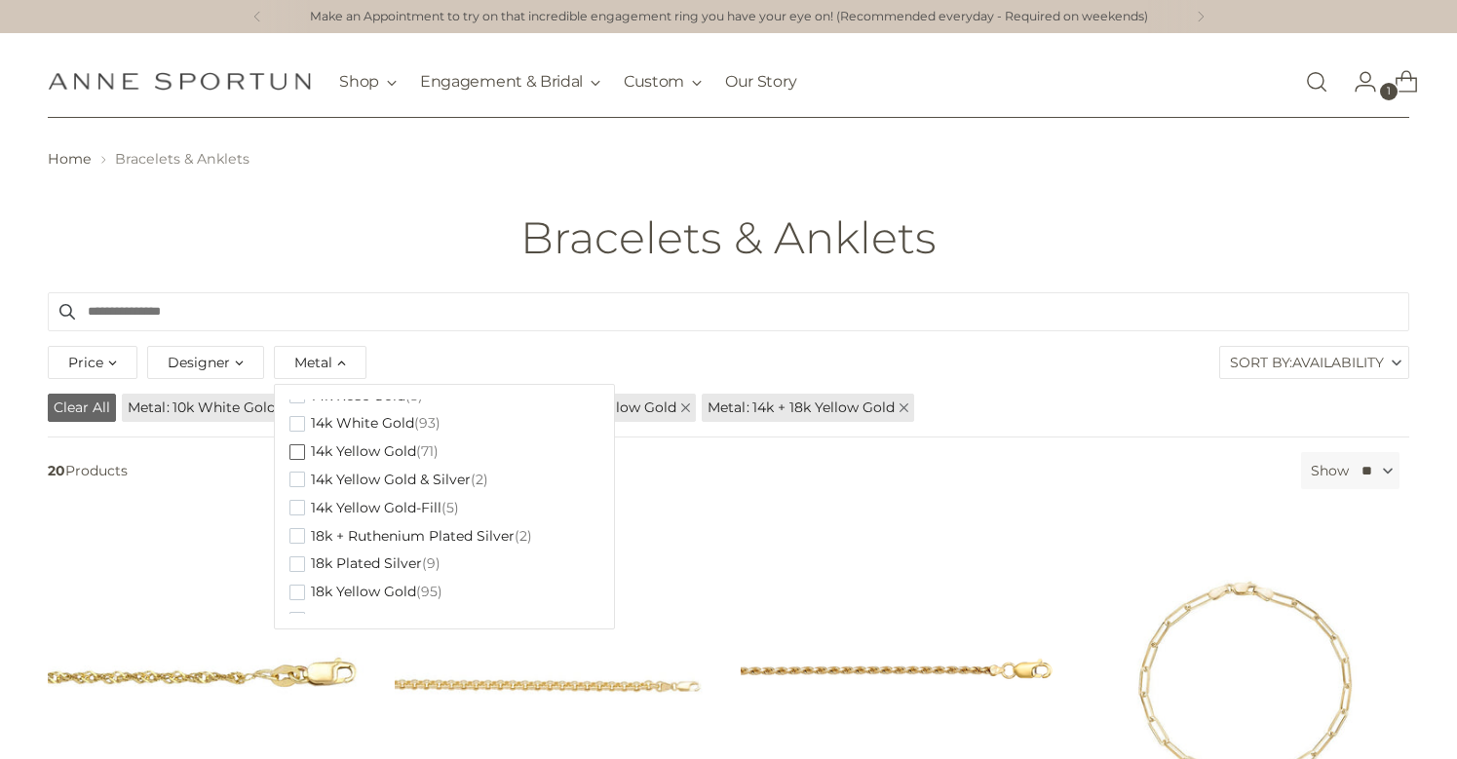
click at [301, 452] on button "14k Yellow Gold (71)" at bounding box center [363, 452] width 149 height 28
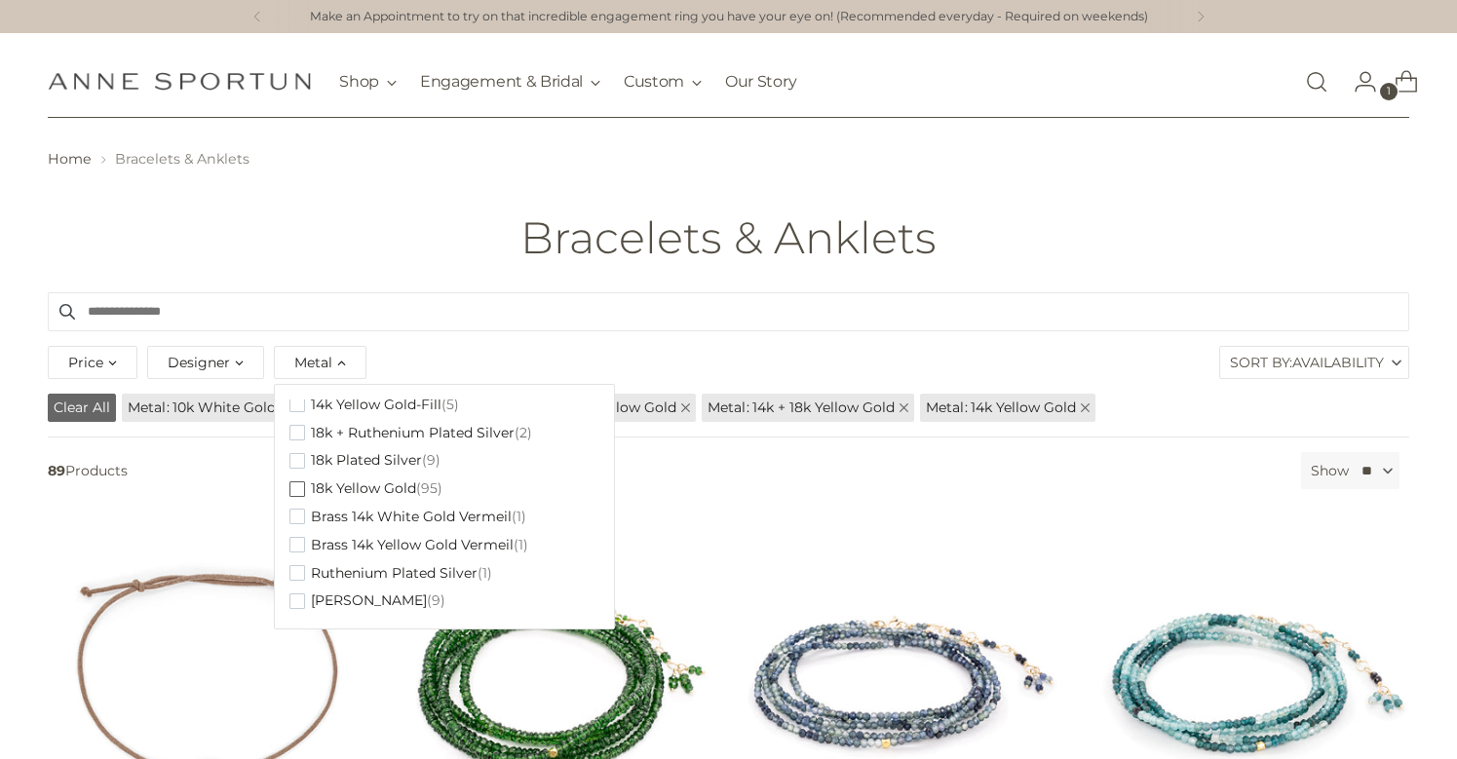
scroll to position [327, 0]
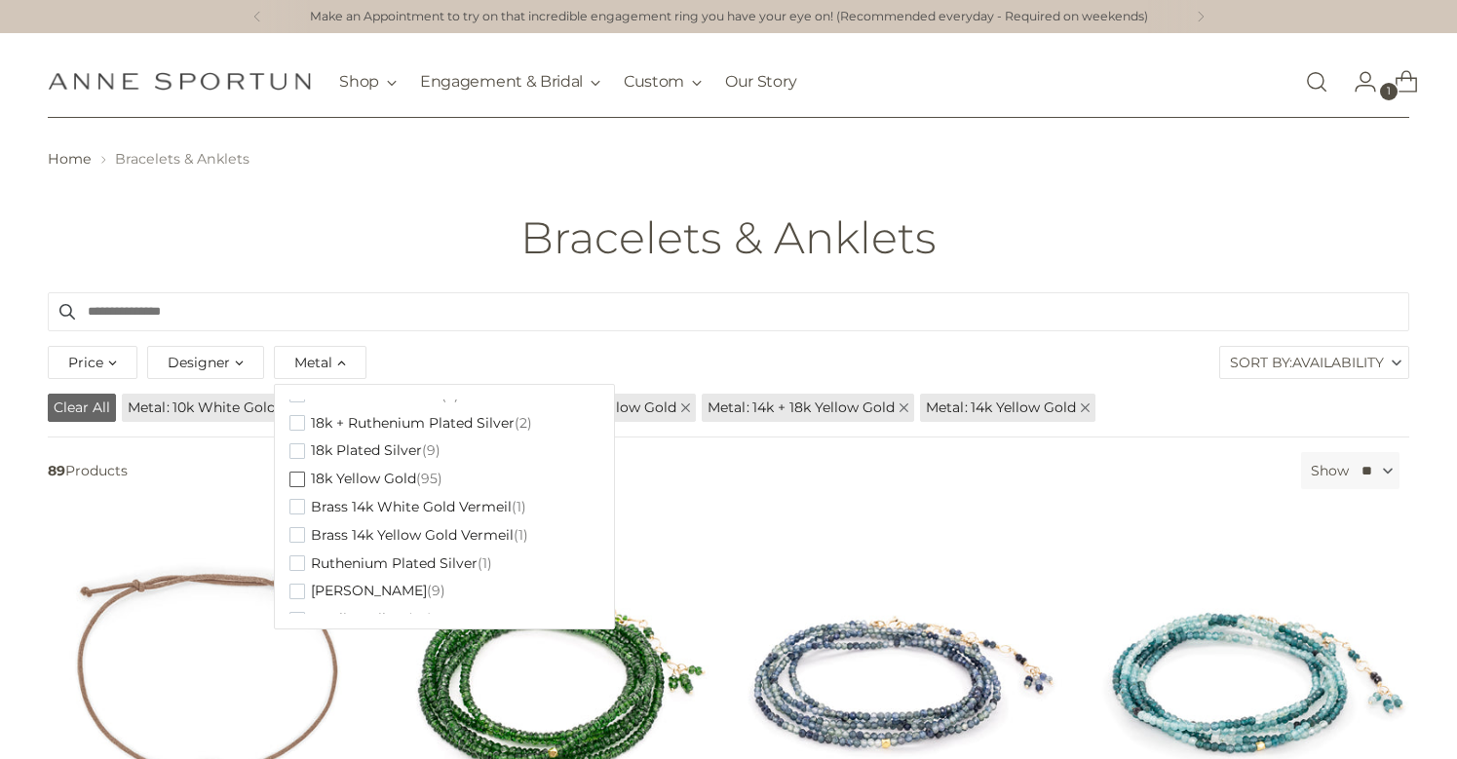
click at [300, 472] on span "button" at bounding box center [297, 480] width 16 height 16
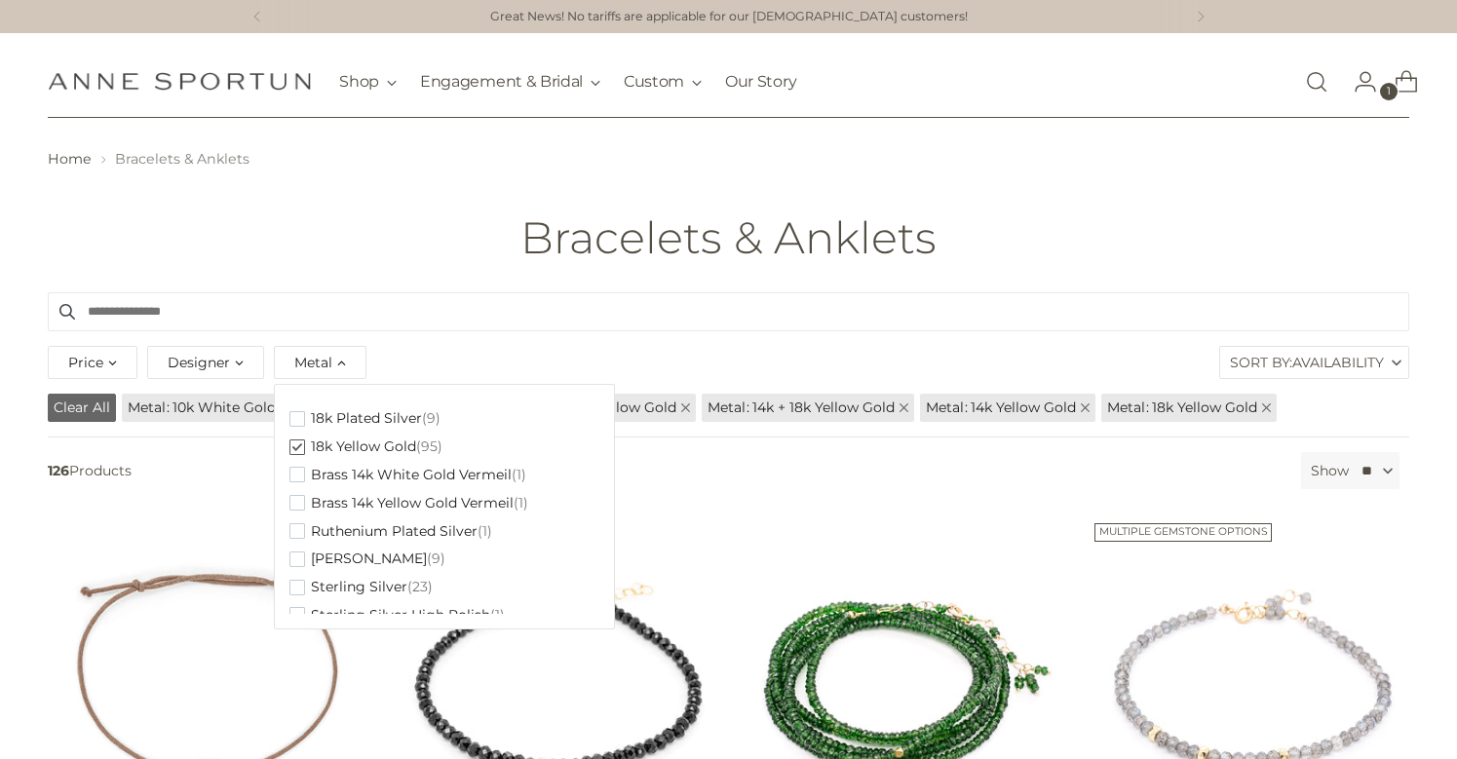
scroll to position [359, 0]
click at [796, 497] on div "Filter By 126 Products Show ** ** ** ** Availability Availability Best Selling …" at bounding box center [728, 476] width 1376 height 49
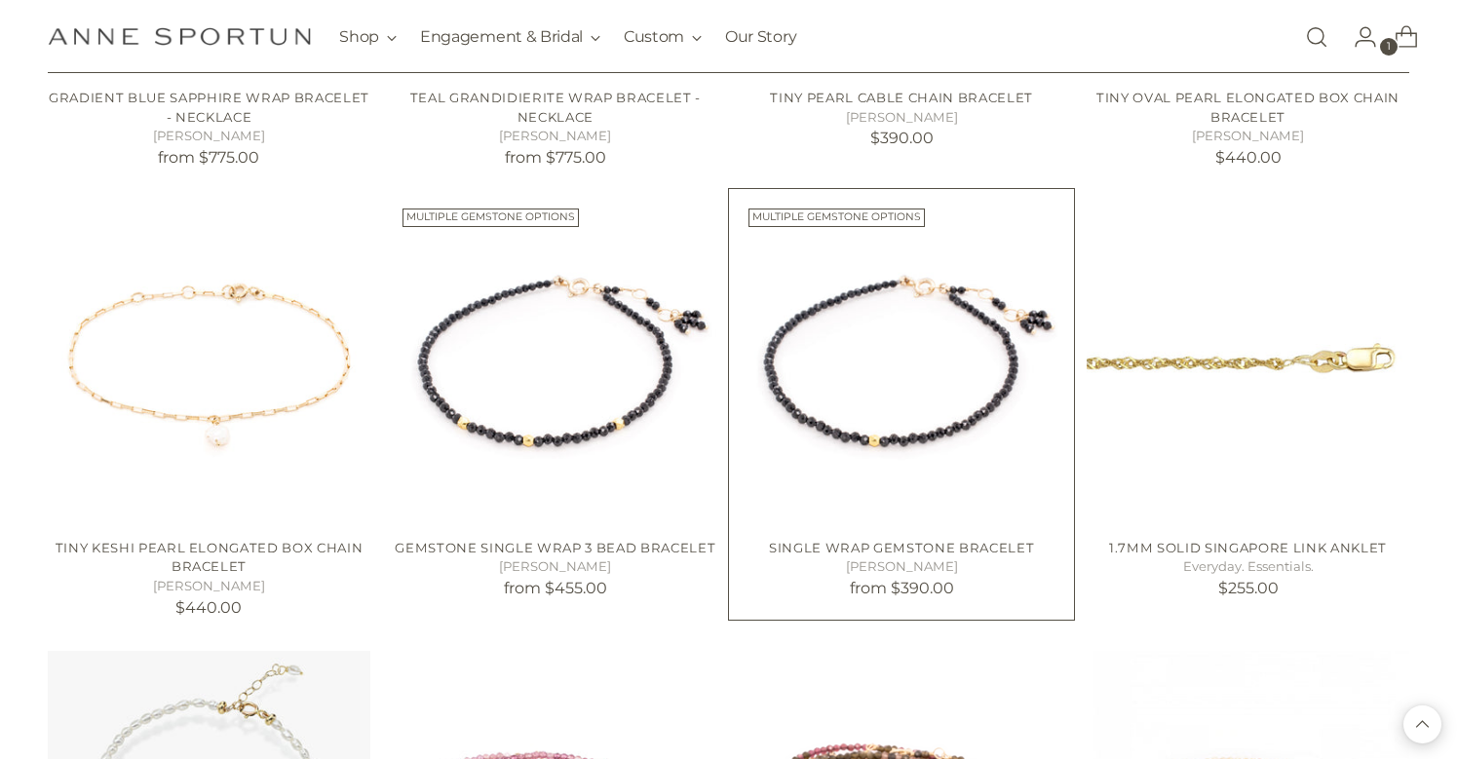
scroll to position [1221, 0]
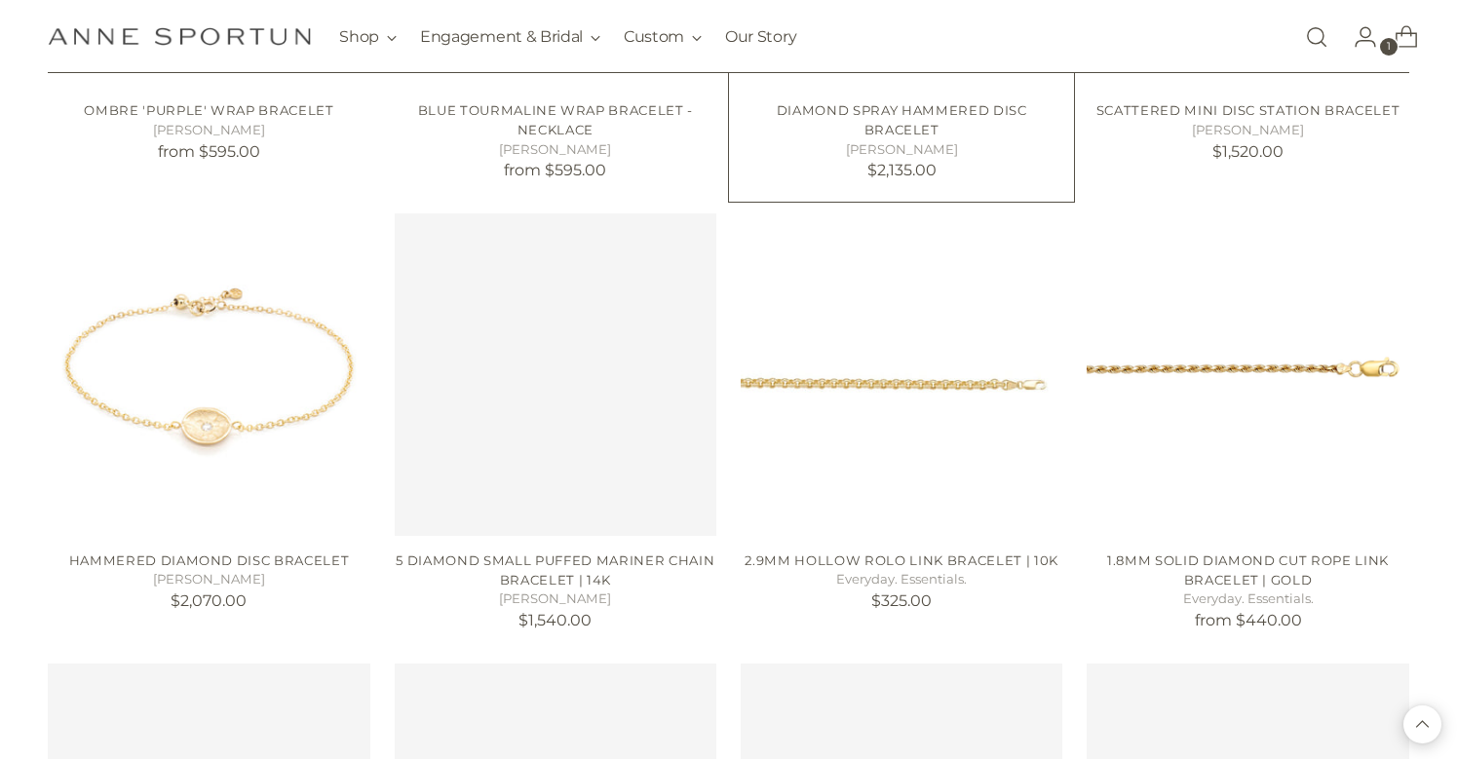
scroll to position [3415, 0]
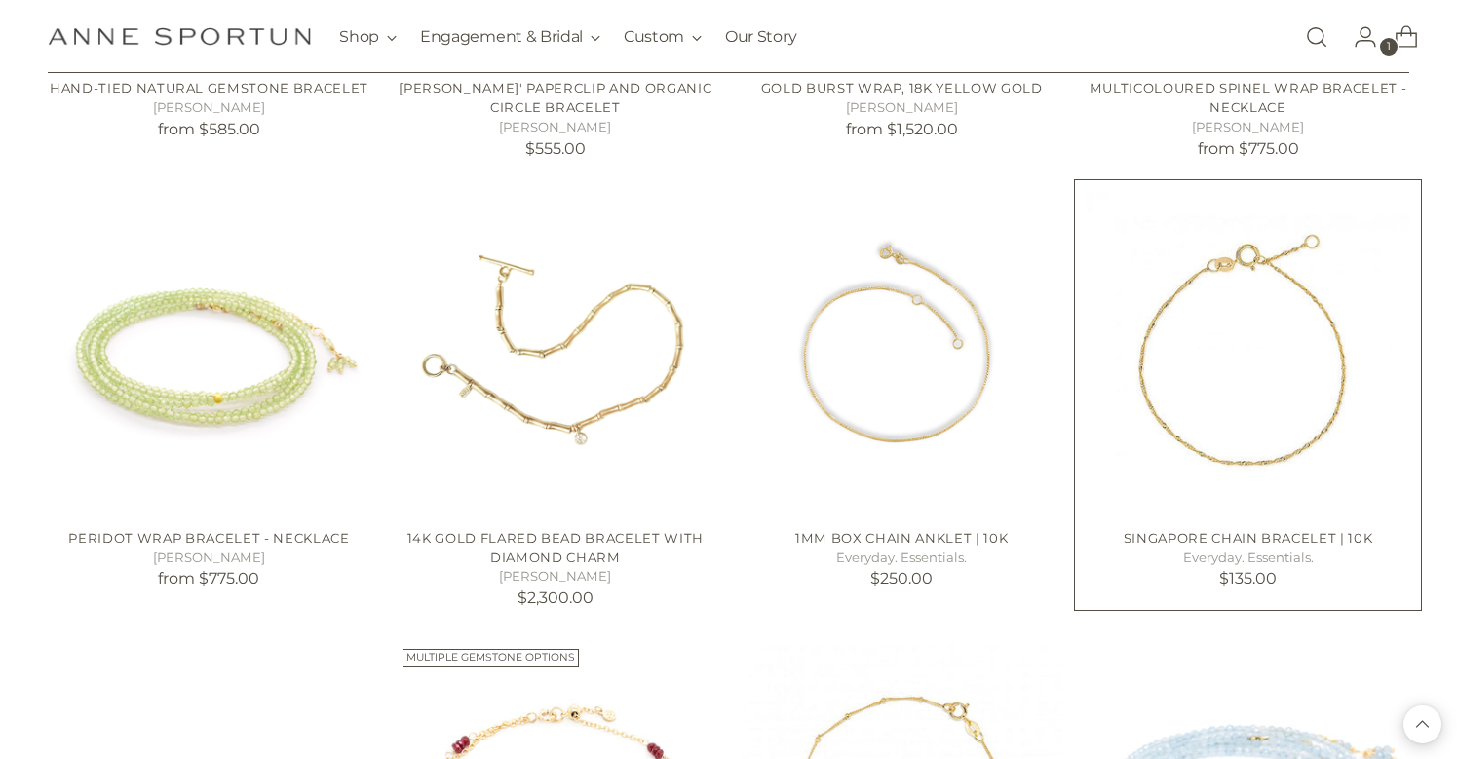
scroll to position [5234, 0]
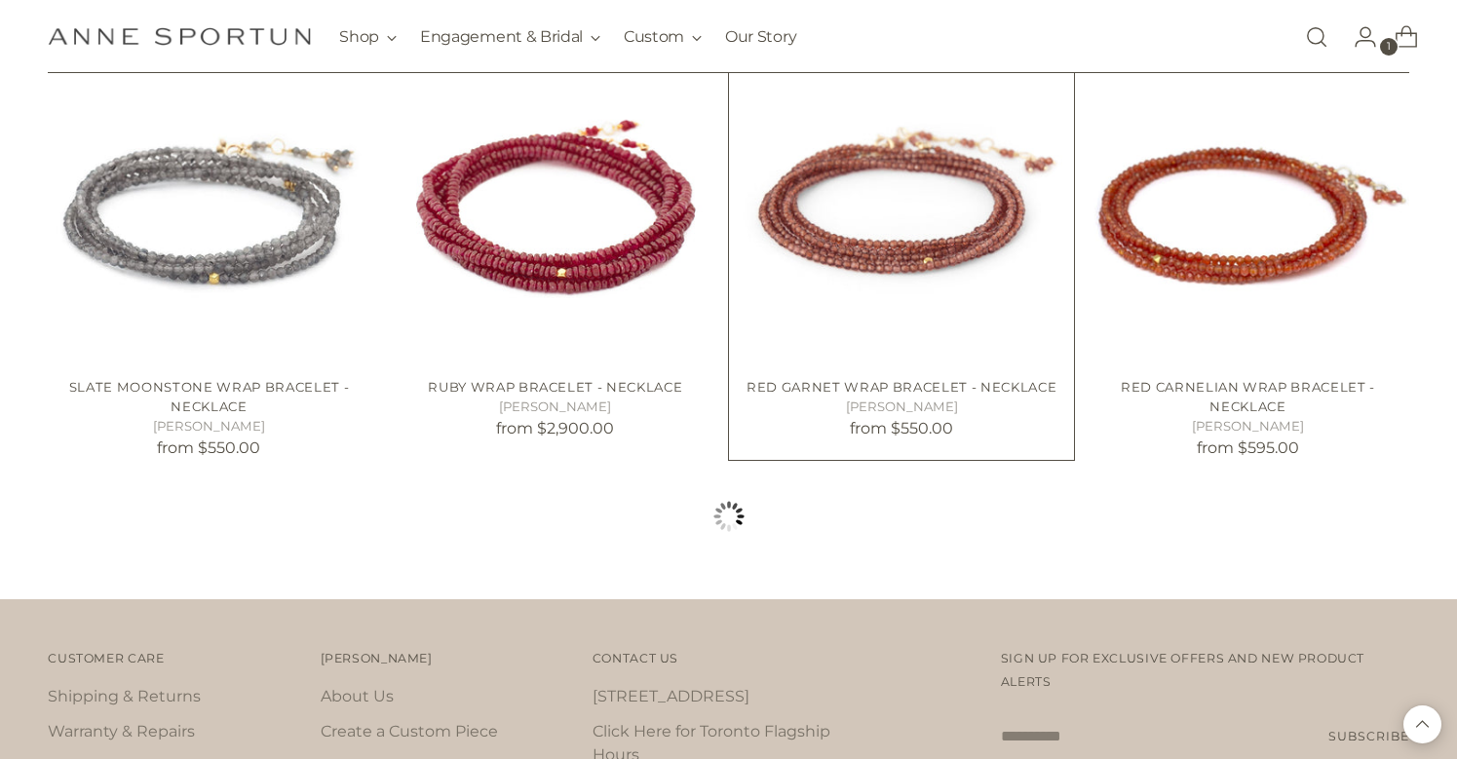
scroll to position [7187, 0]
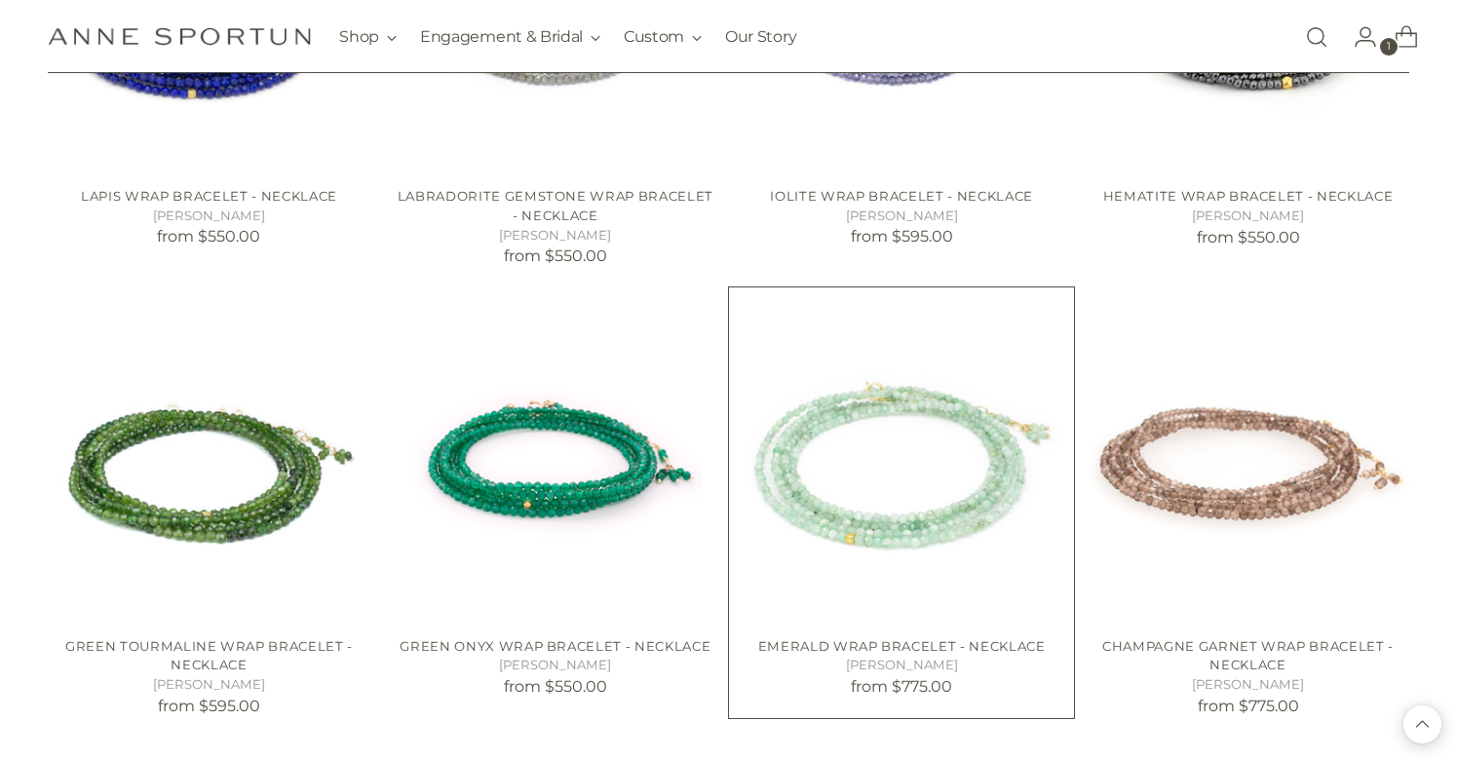
scroll to position [8727, 0]
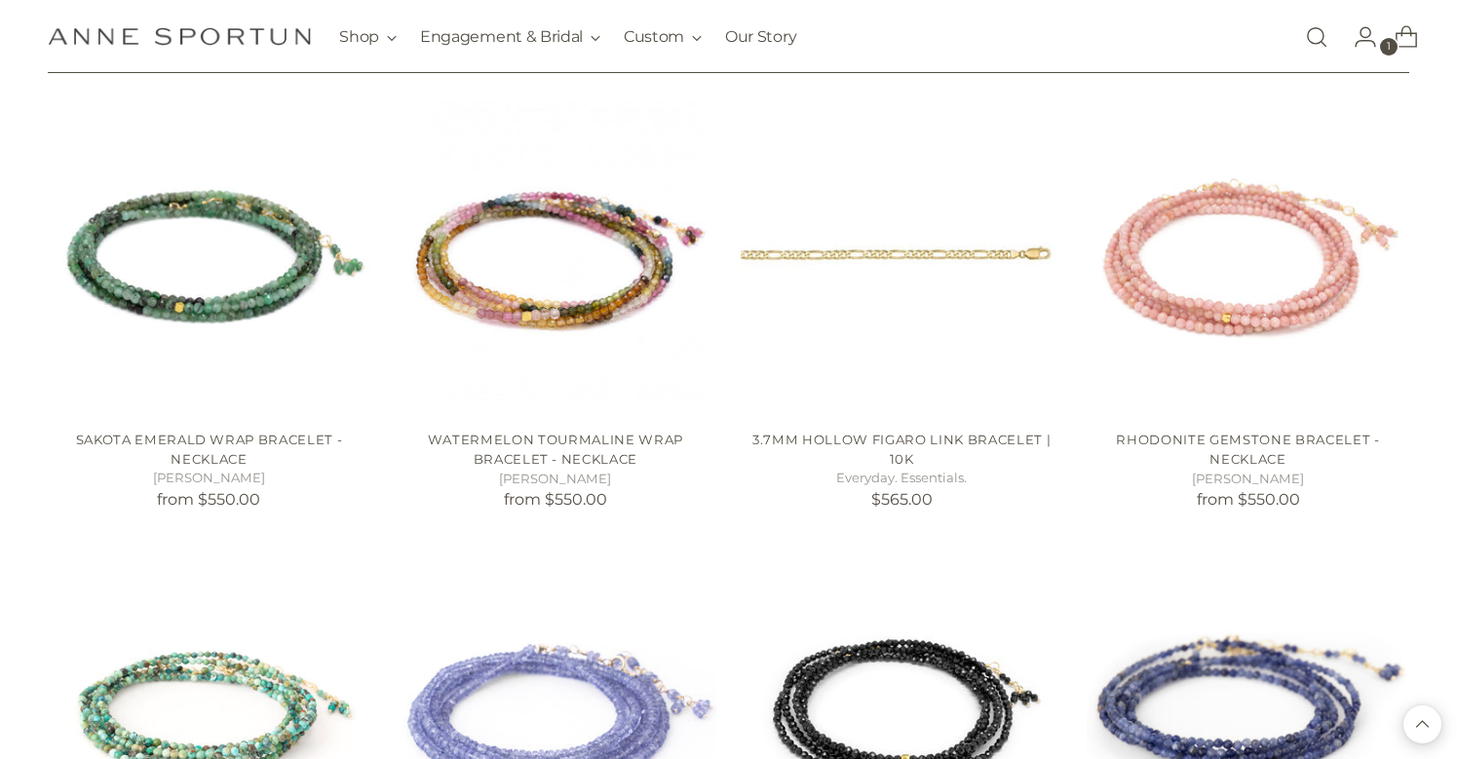
scroll to position [6215, 0]
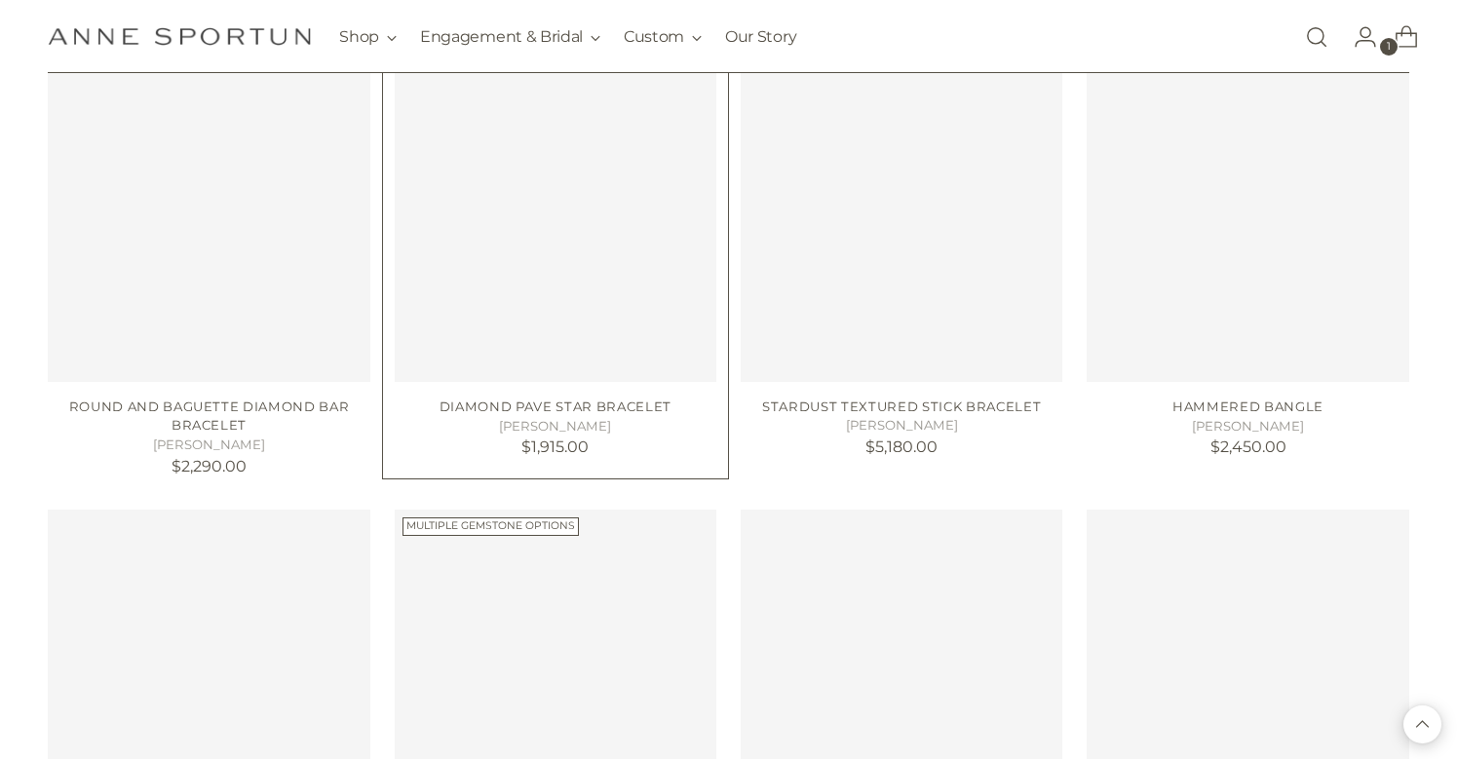
scroll to position [10746, 0]
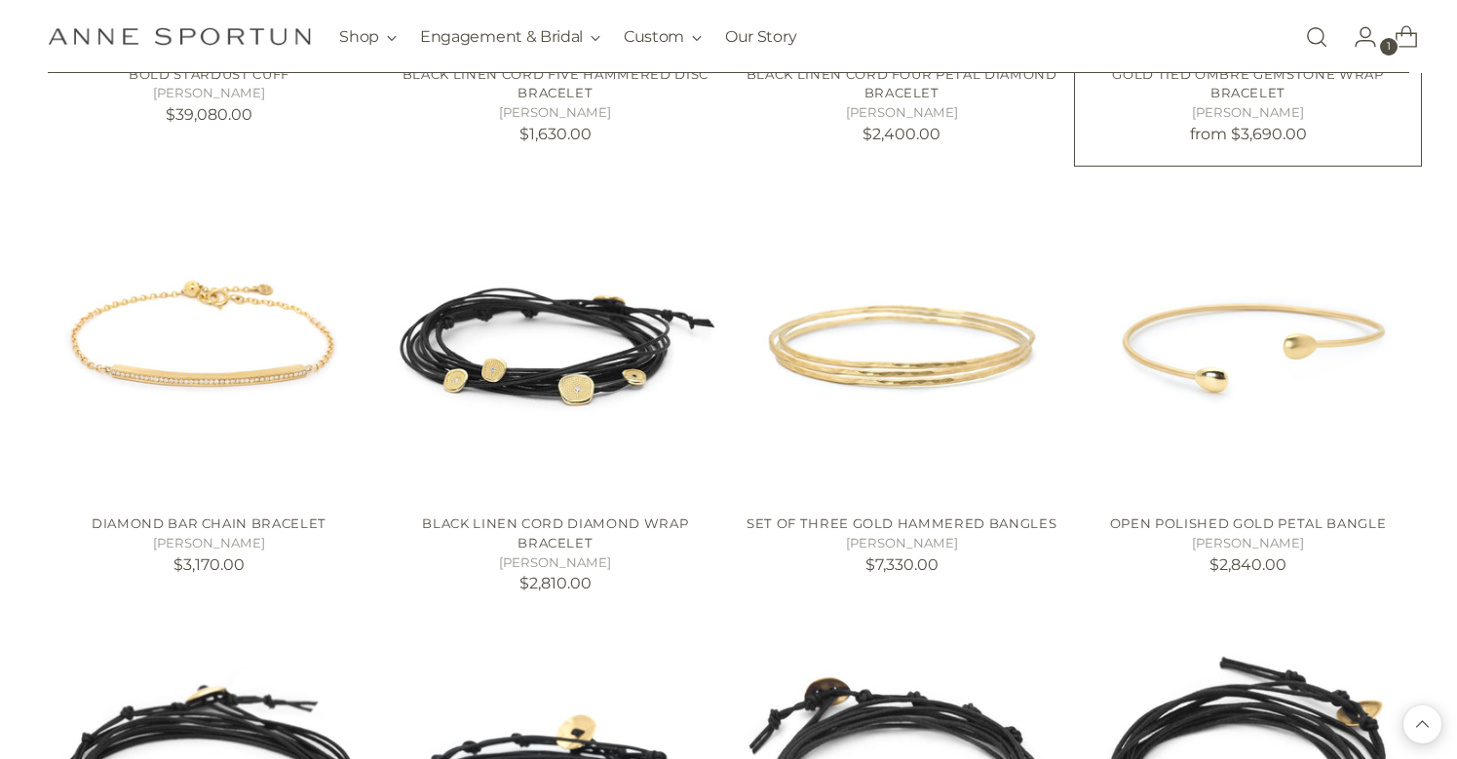
scroll to position [12410, 0]
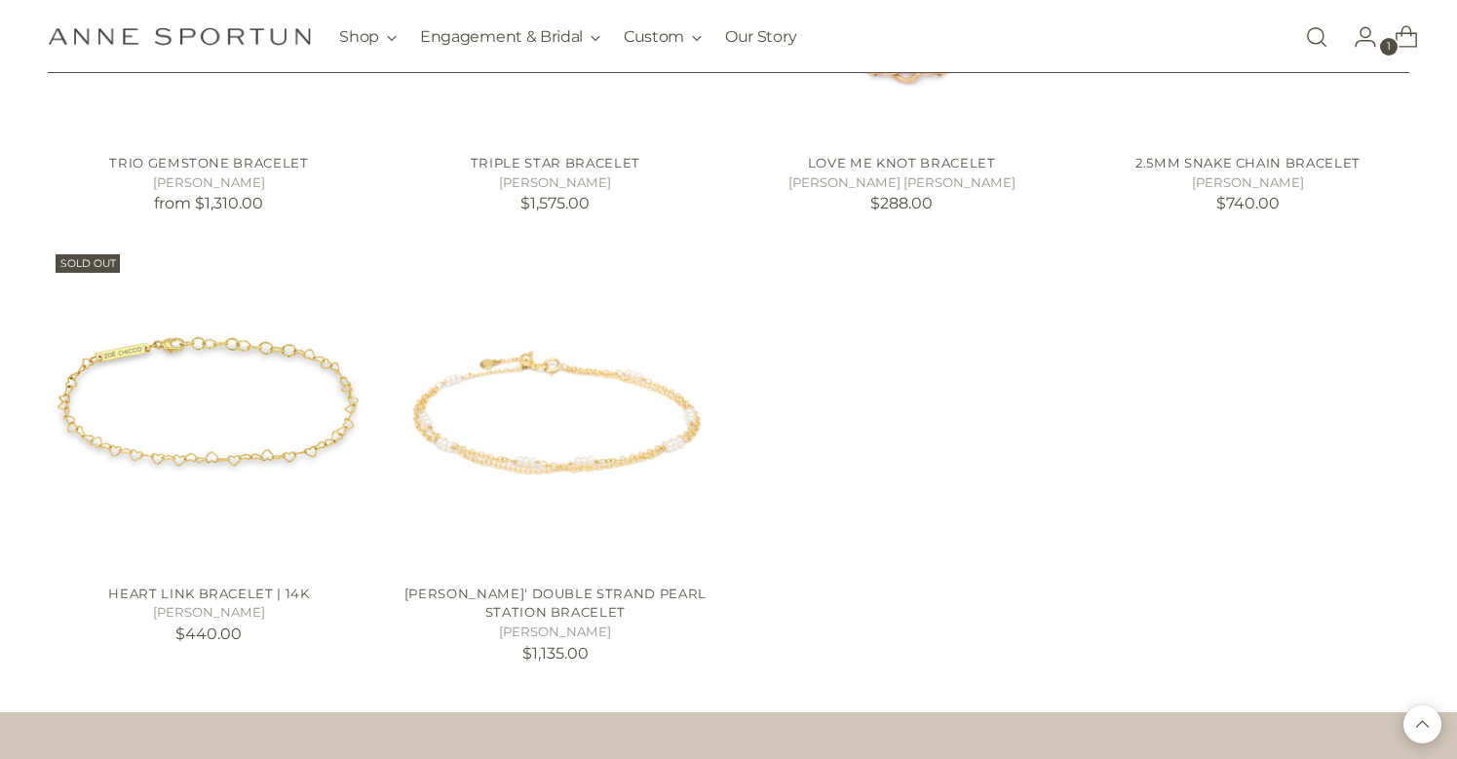
scroll to position [14118, 0]
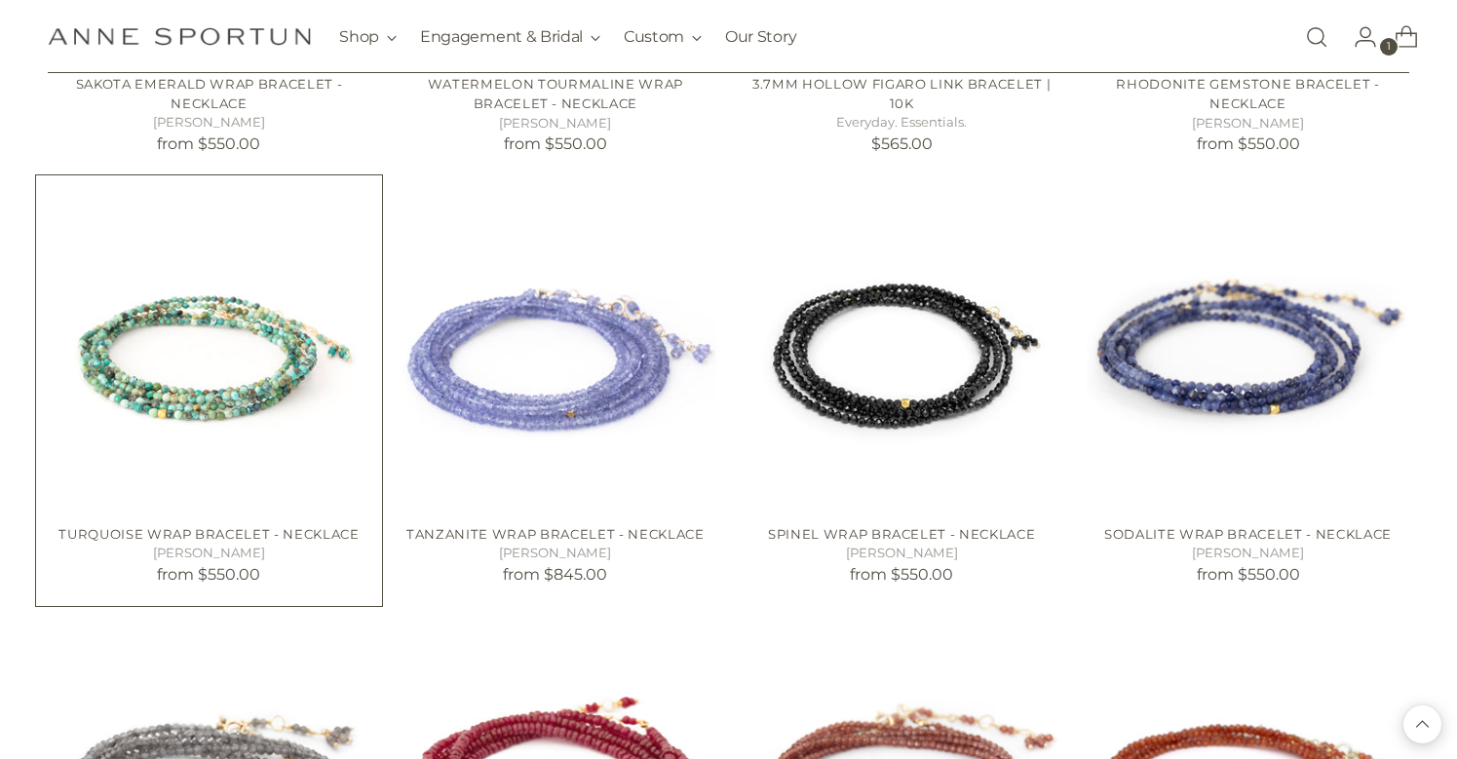
scroll to position [6572, 0]
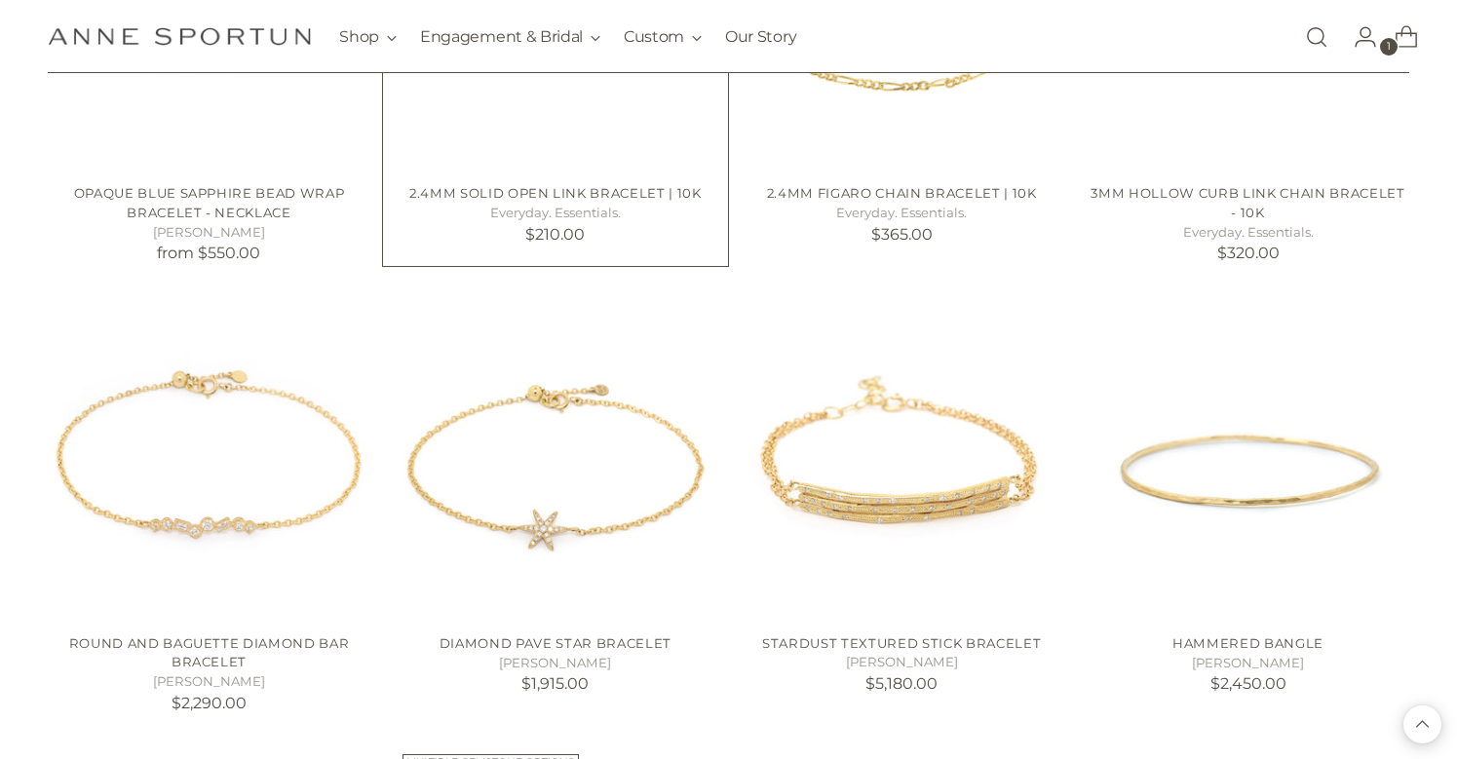
scroll to position [10517, 0]
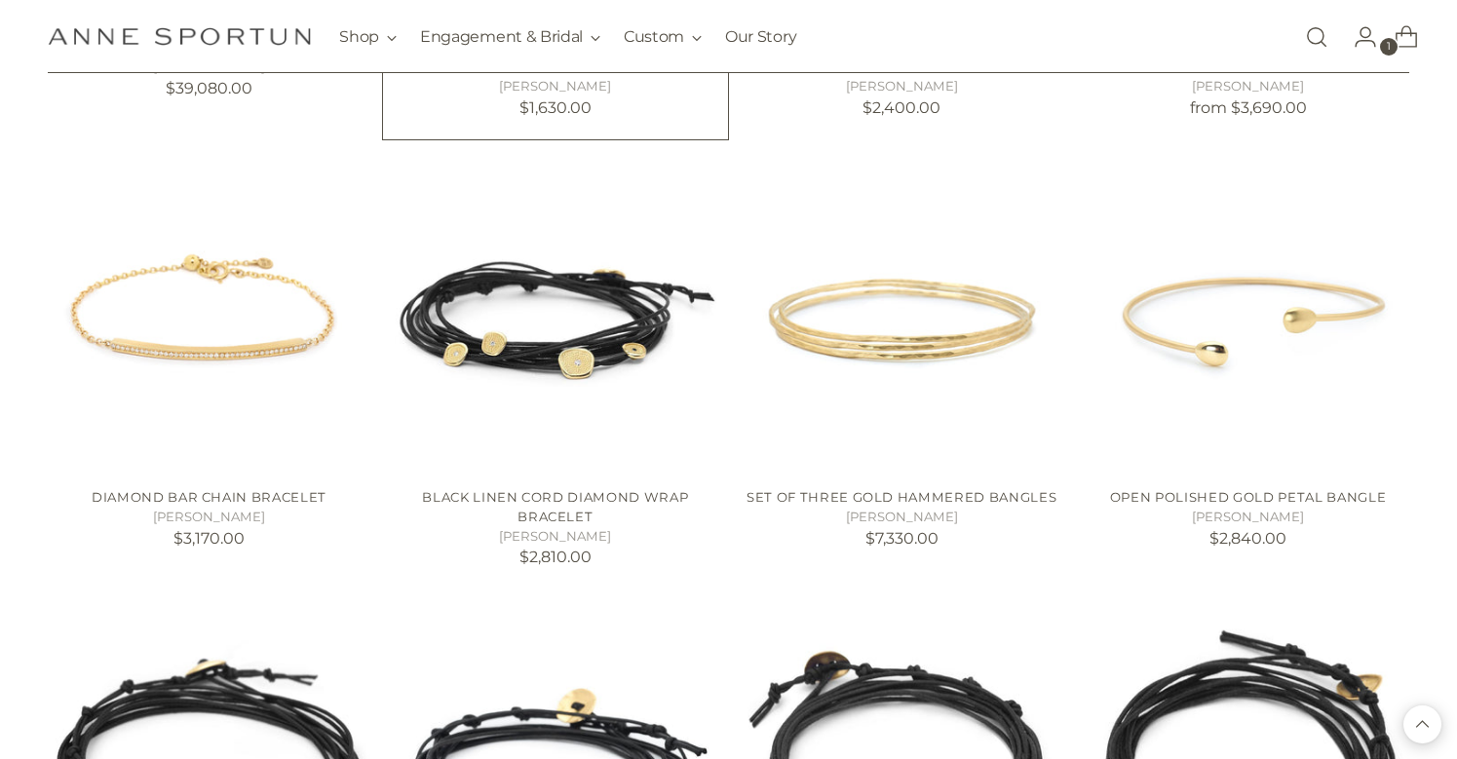
scroll to position [12433, 0]
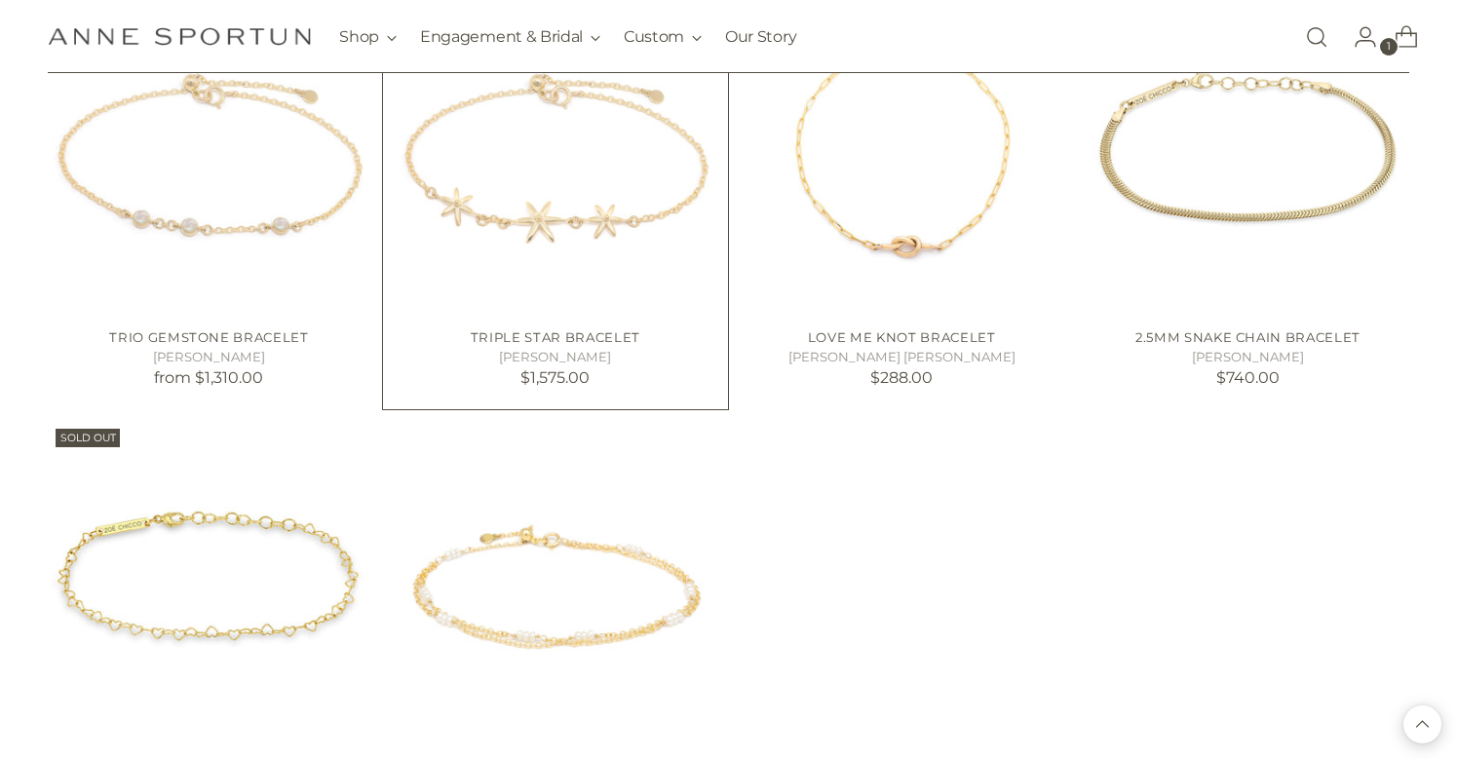
scroll to position [13970, 0]
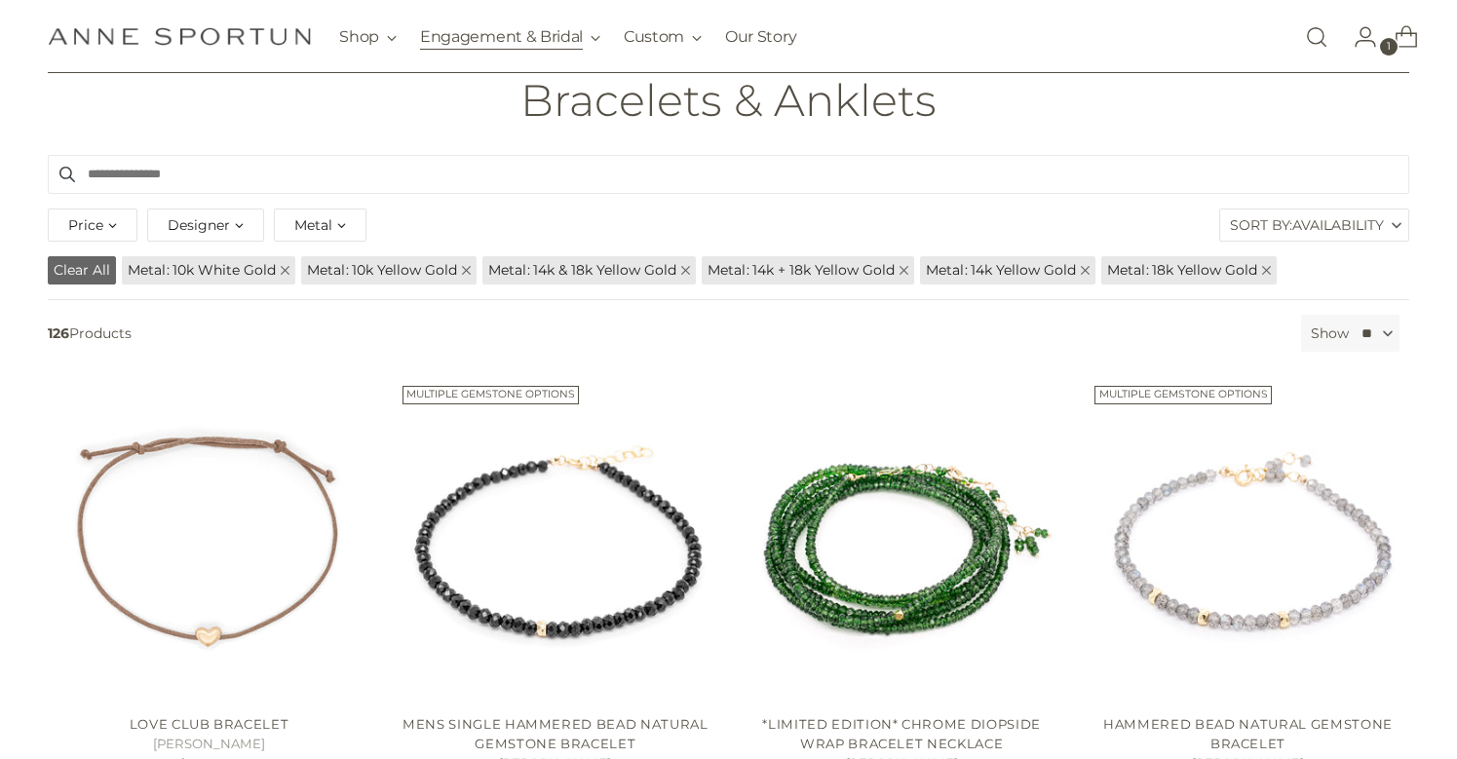
scroll to position [146, 0]
